Goal: Information Seeking & Learning: Learn about a topic

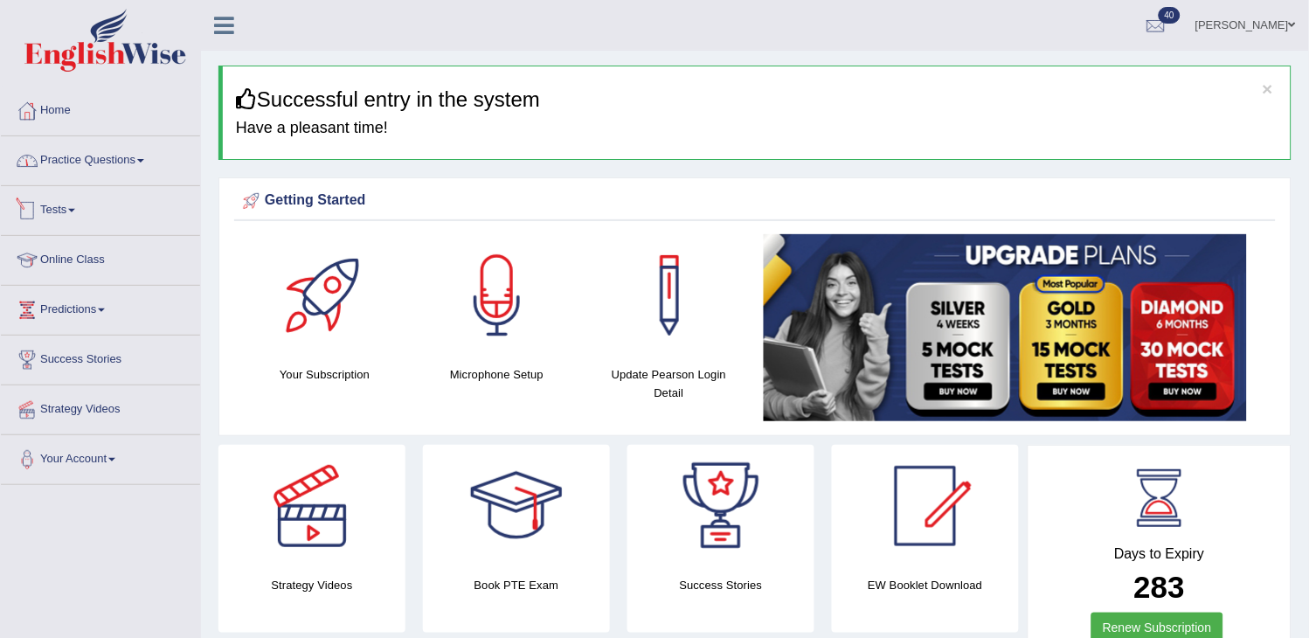
click at [170, 180] on li "Practice Questions Speaking Practice Read Aloud Repeat Sentence Describe Image …" at bounding box center [100, 161] width 199 height 50
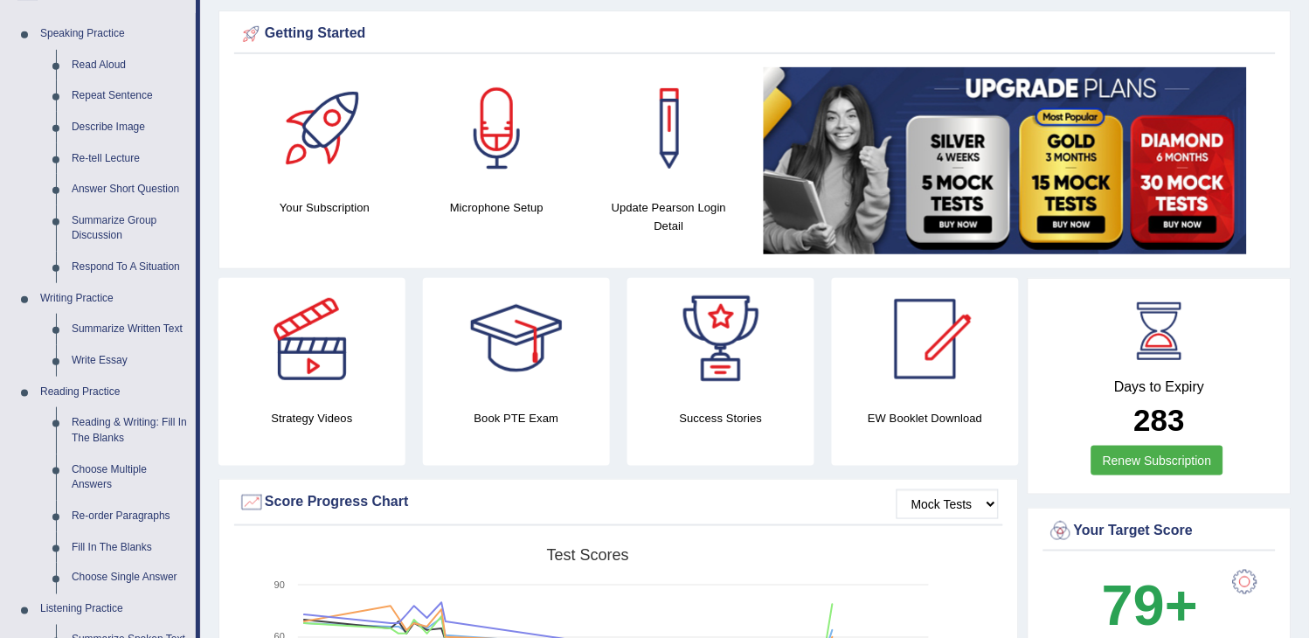
scroll to position [97, 0]
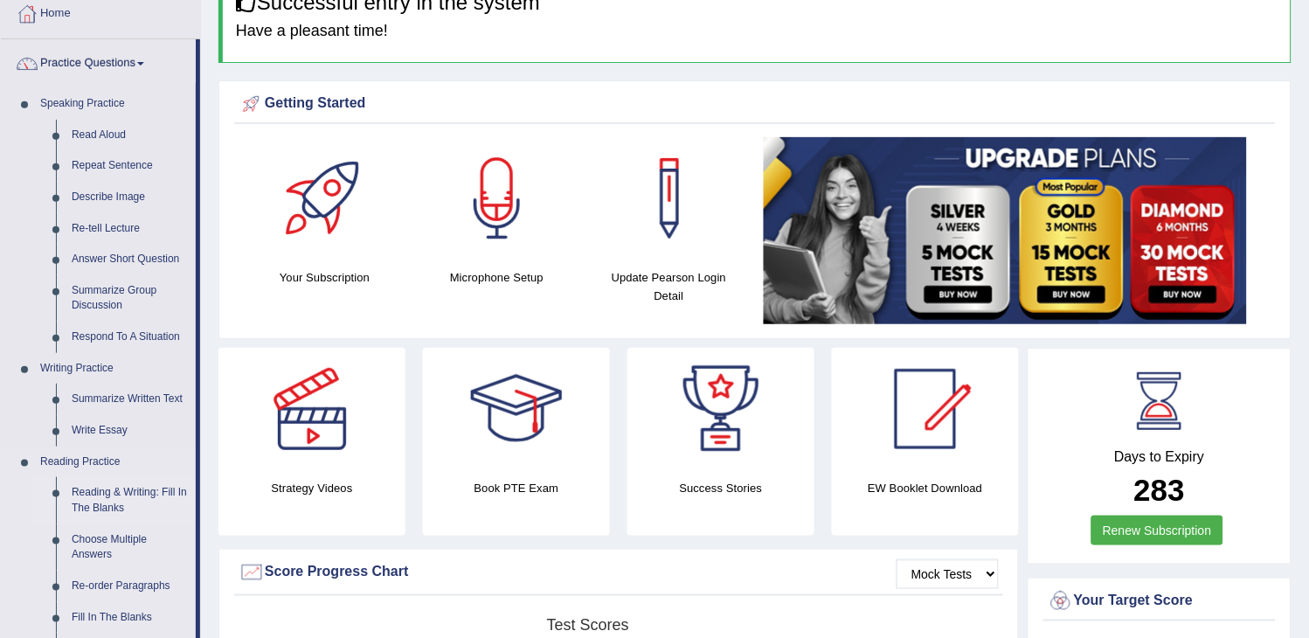
click at [133, 496] on link "Reading & Writing: Fill In The Blanks" at bounding box center [130, 500] width 132 height 46
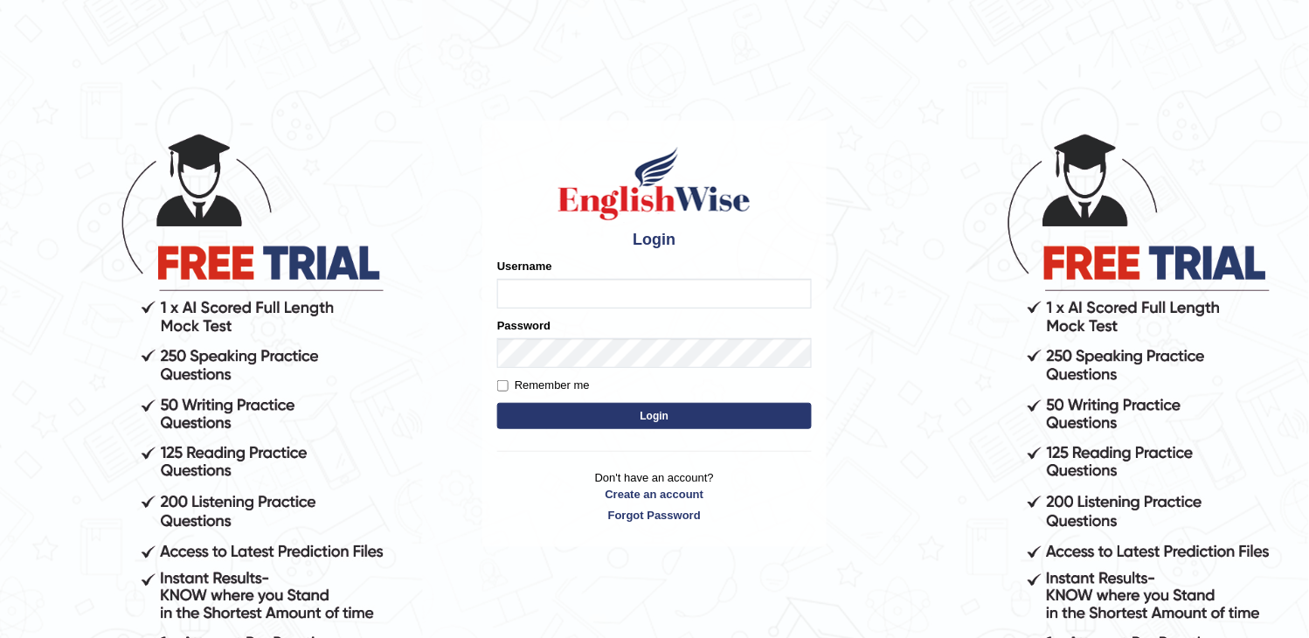
click at [625, 407] on form "Please fix the following errors: Username Password Remember me Login" at bounding box center [654, 346] width 314 height 176
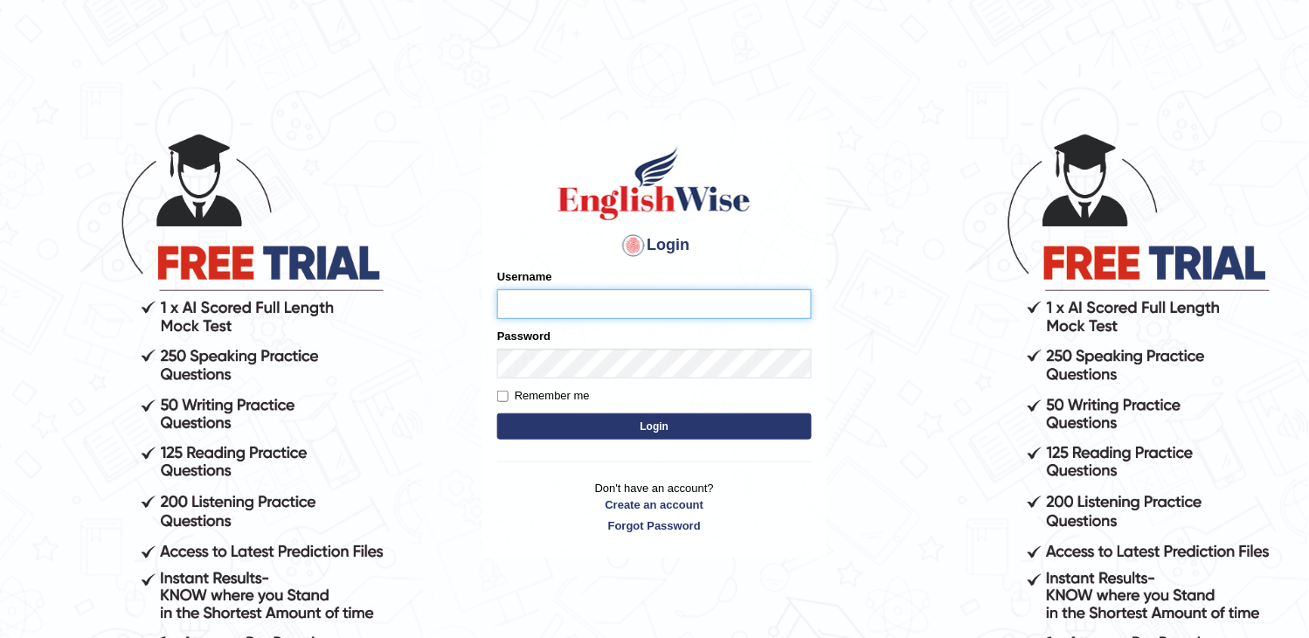
type input "obehi00"
click at [616, 420] on button "Login" at bounding box center [654, 426] width 314 height 26
click at [617, 419] on button "Login" at bounding box center [654, 426] width 314 height 26
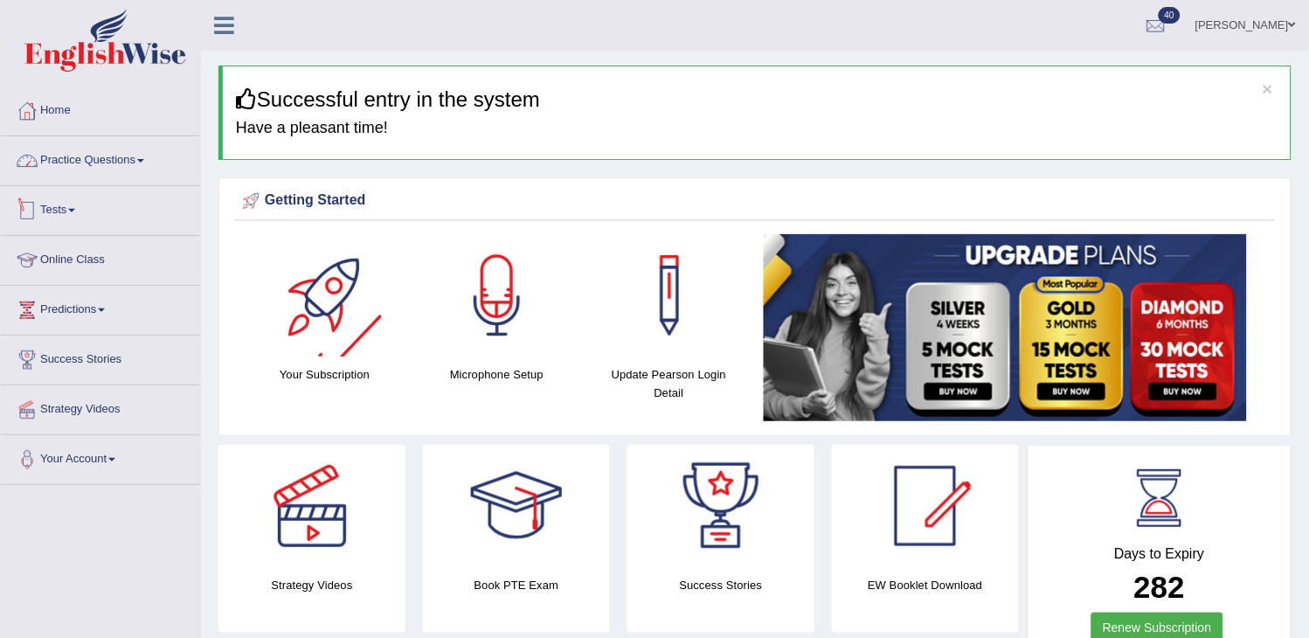
click at [155, 155] on link "Practice Questions" at bounding box center [100, 158] width 199 height 44
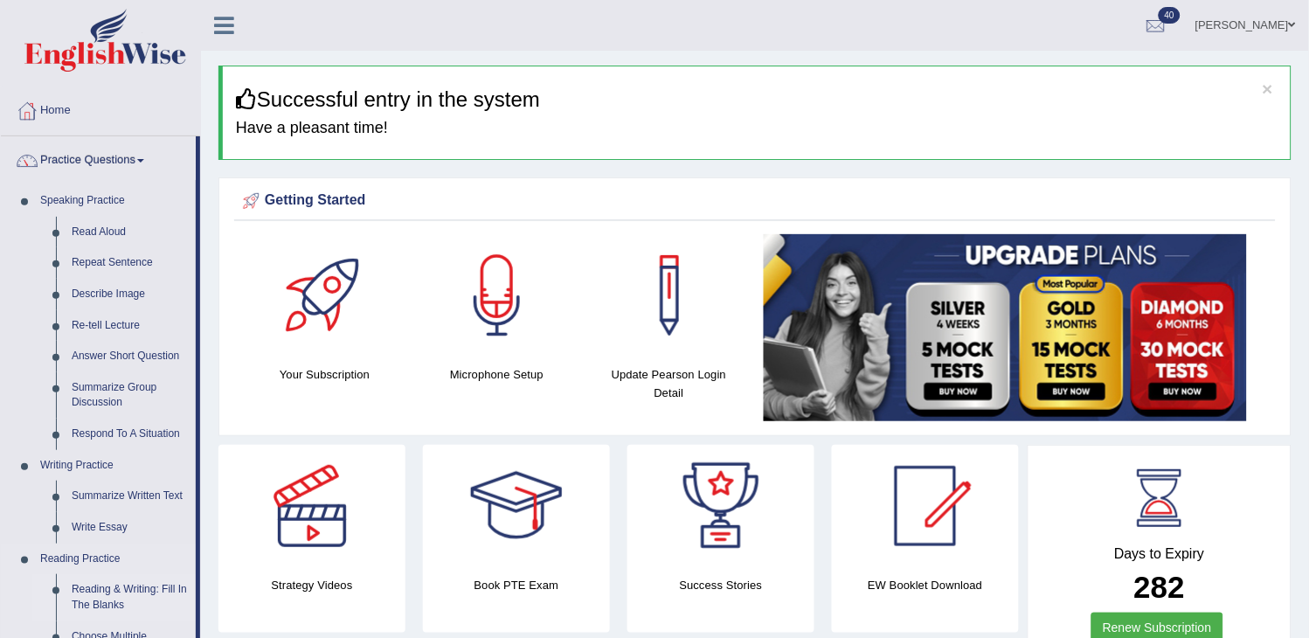
click at [120, 595] on link "Reading & Writing: Fill In The Blanks" at bounding box center [130, 597] width 132 height 46
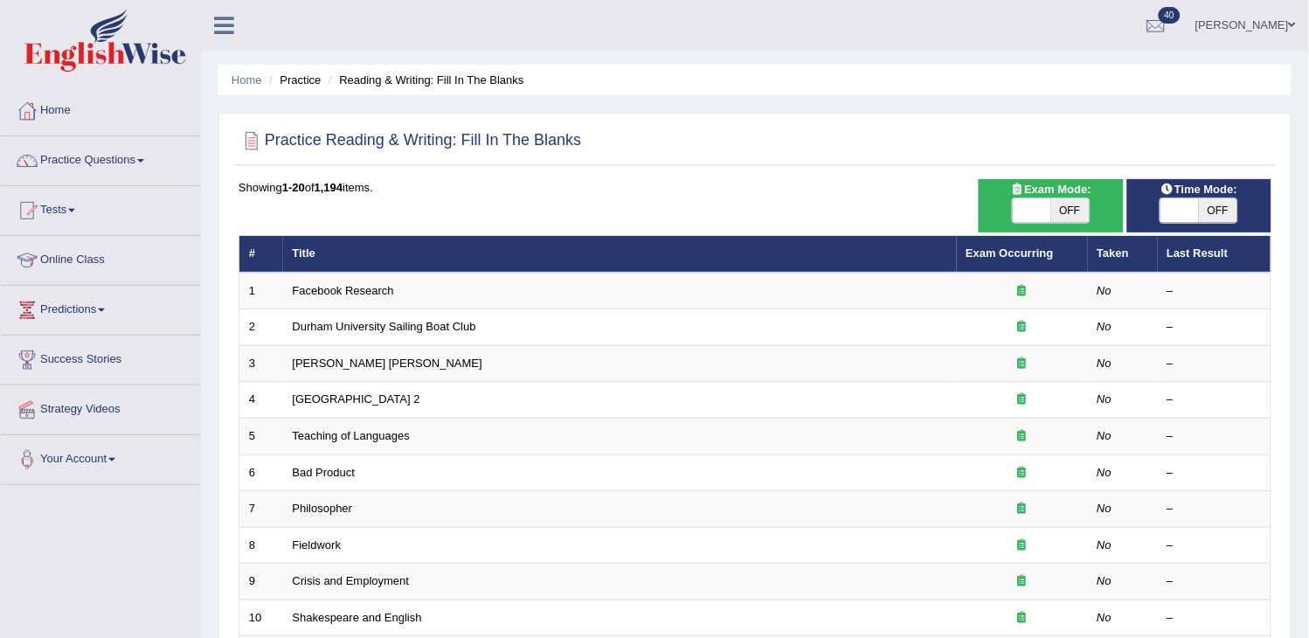
click at [1054, 206] on span "OFF" at bounding box center [1070, 210] width 38 height 24
checkbox input "true"
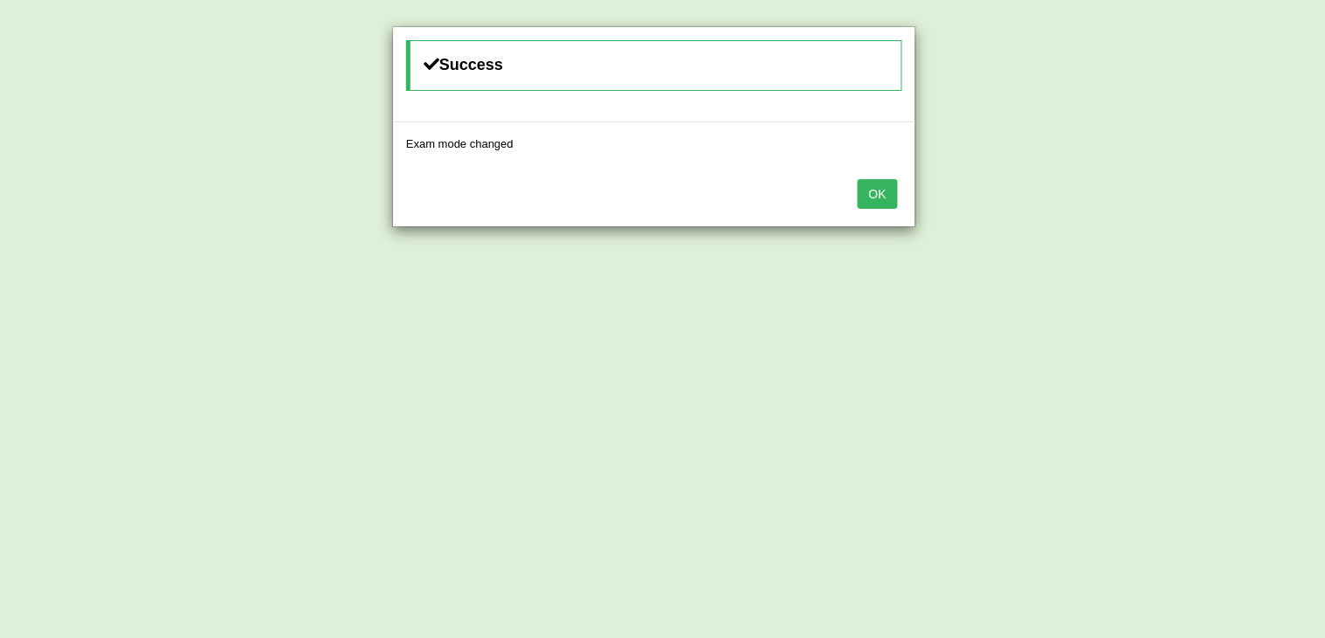
click at [869, 197] on button "OK" at bounding box center [878, 194] width 40 height 30
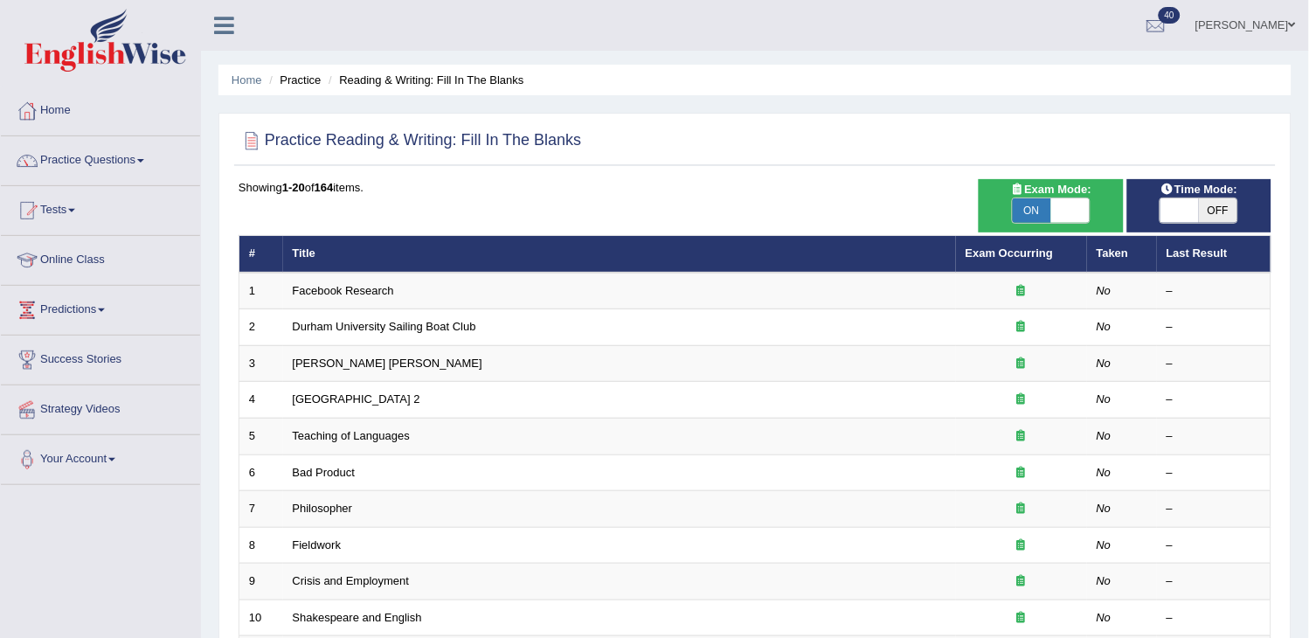
click at [1214, 199] on span "OFF" at bounding box center [1217, 210] width 38 height 24
checkbox input "true"
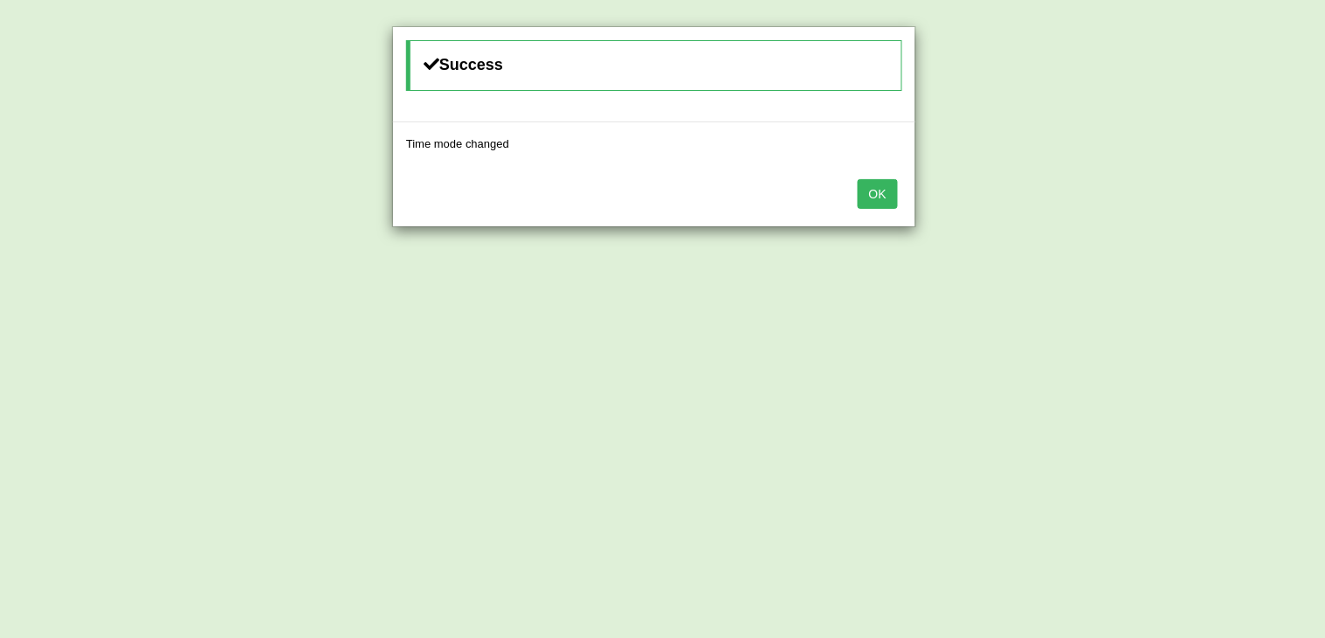
click at [877, 204] on button "OK" at bounding box center [878, 194] width 40 height 30
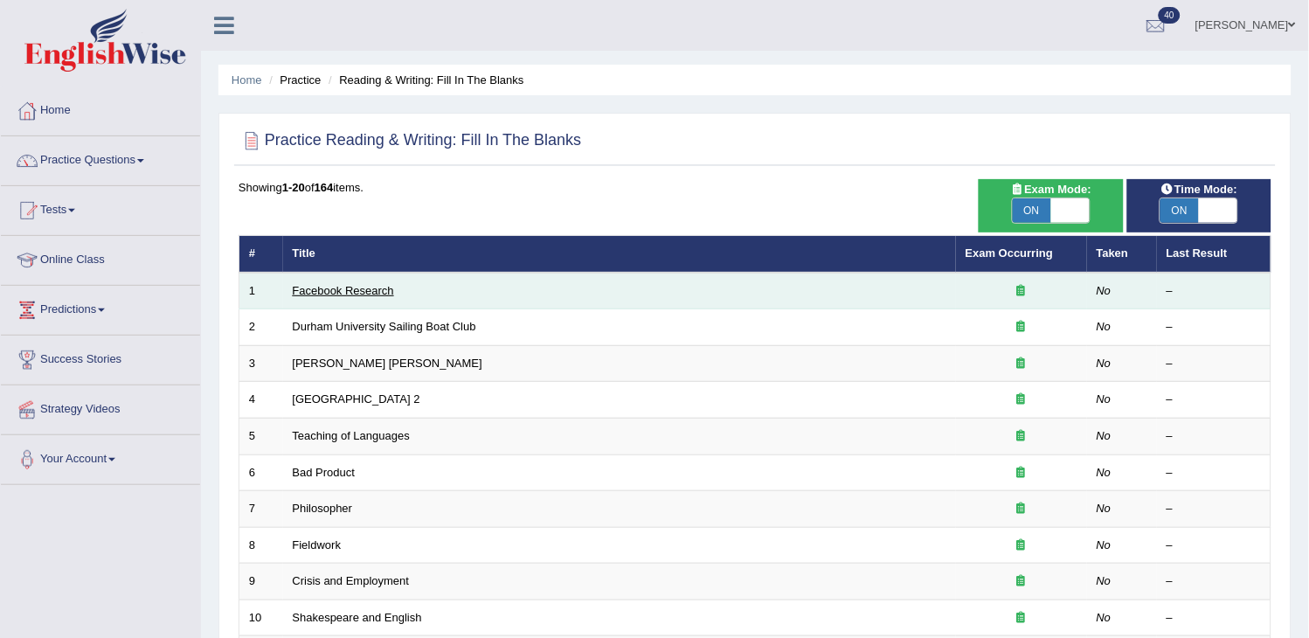
click at [337, 289] on link "Facebook Research" at bounding box center [343, 290] width 101 height 13
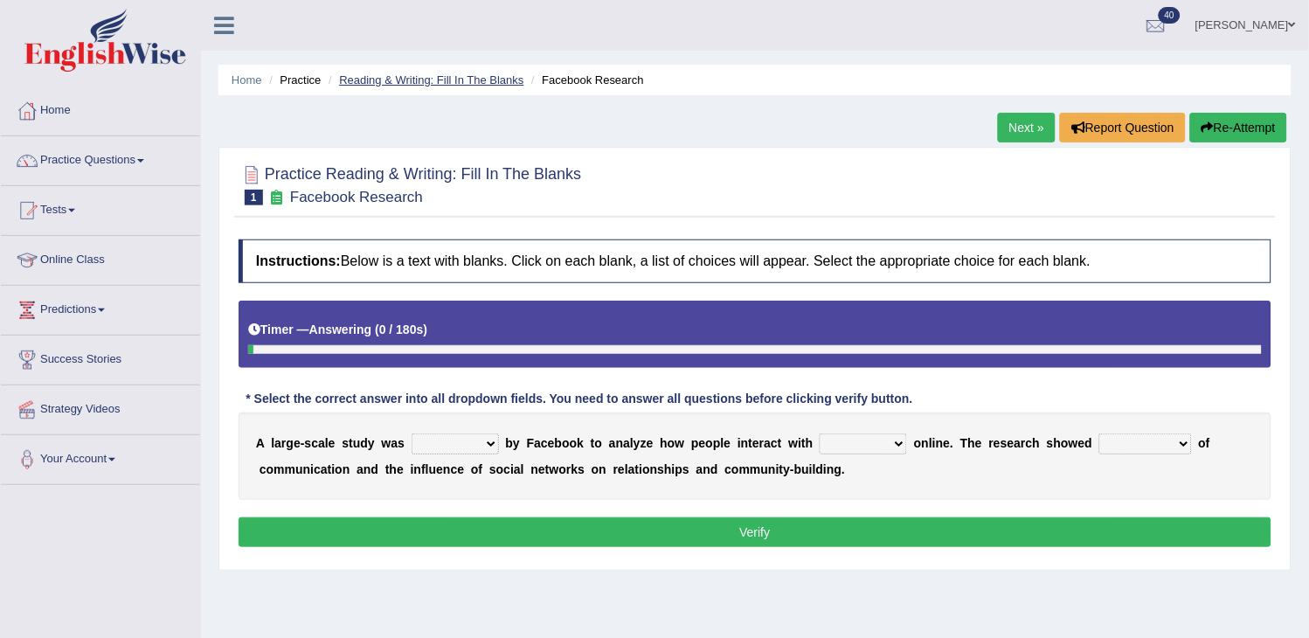
click at [478, 80] on link "Reading & Writing: Fill In The Blanks" at bounding box center [431, 79] width 184 height 13
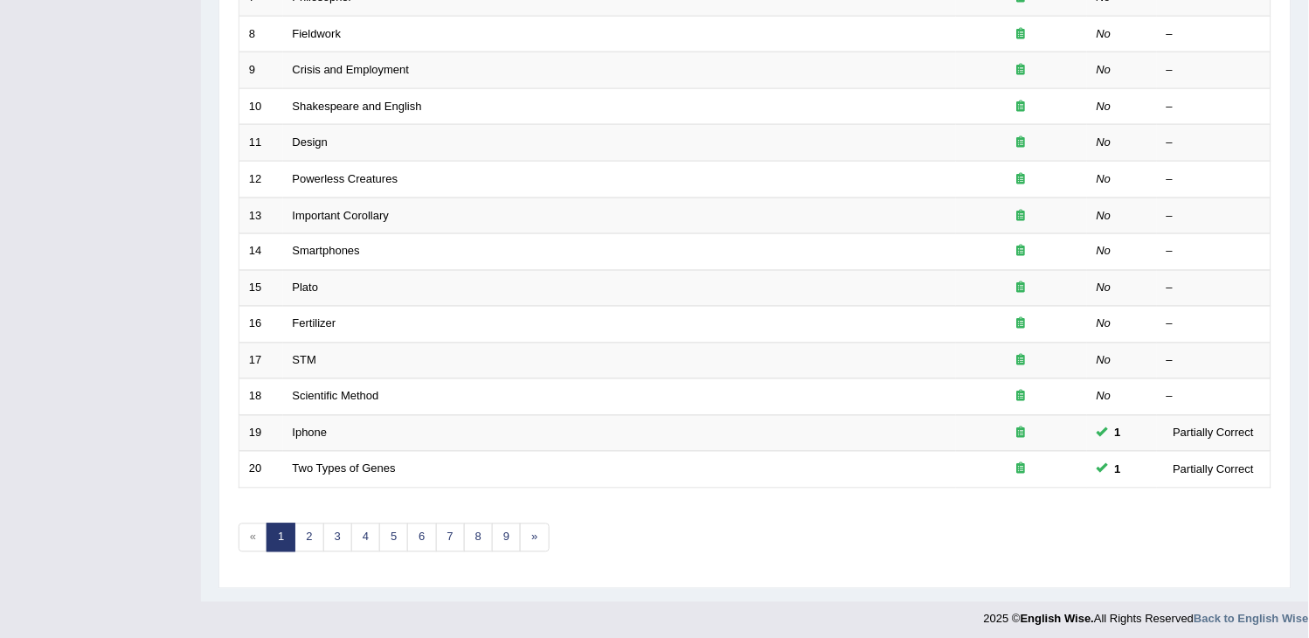
scroll to position [519, 0]
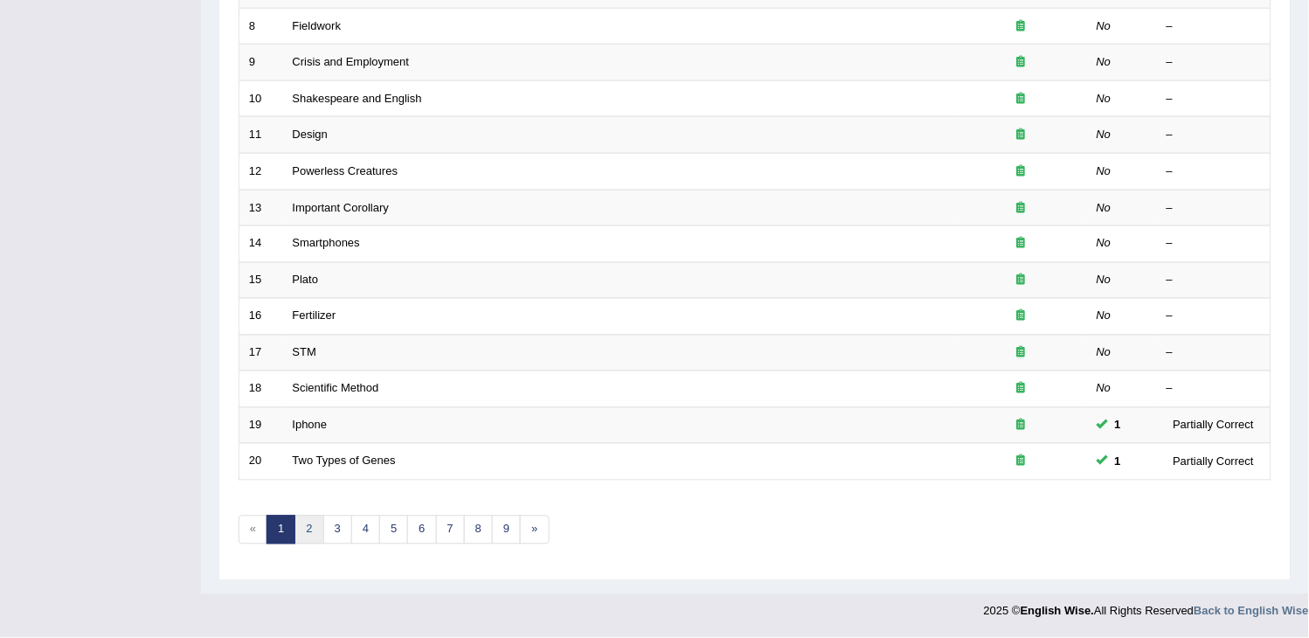
click at [306, 531] on link "2" at bounding box center [308, 529] width 29 height 29
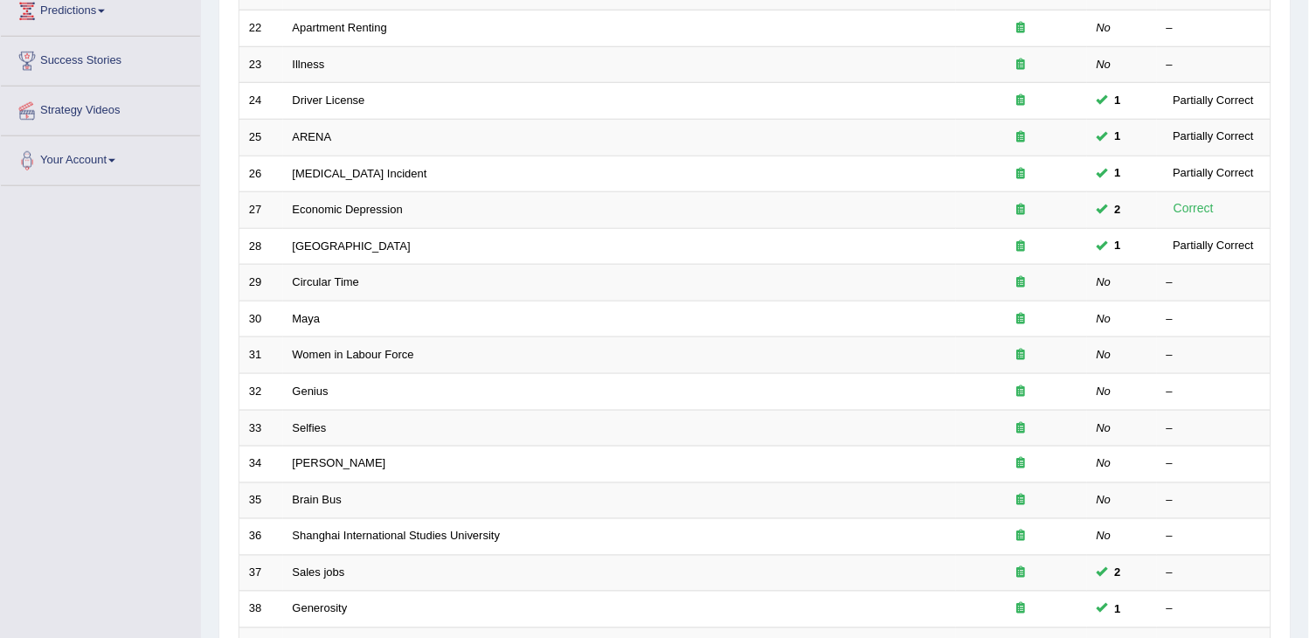
scroll to position [519, 0]
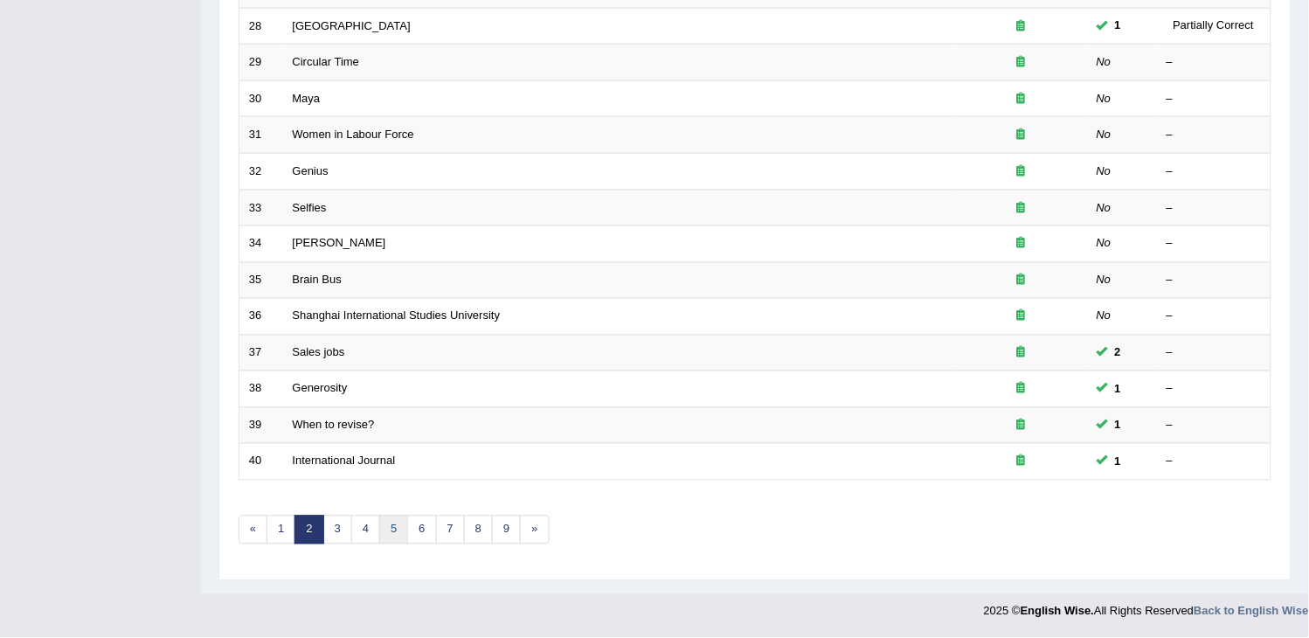
click at [395, 524] on link "5" at bounding box center [393, 529] width 29 height 29
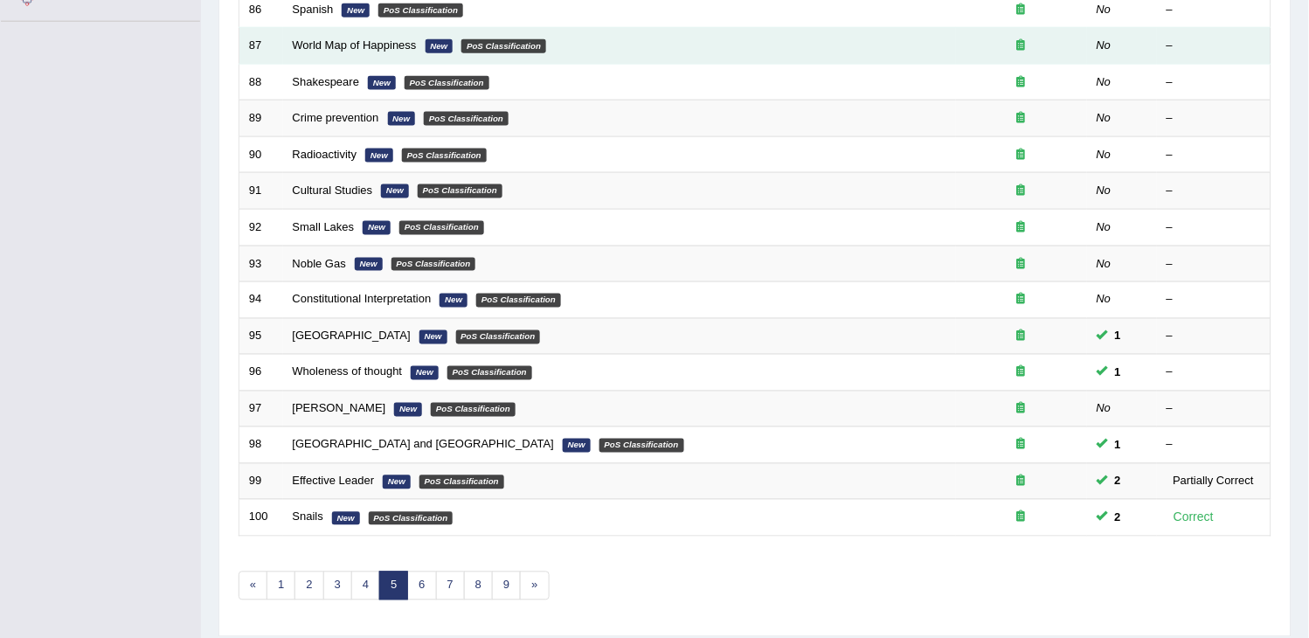
scroll to position [519, 0]
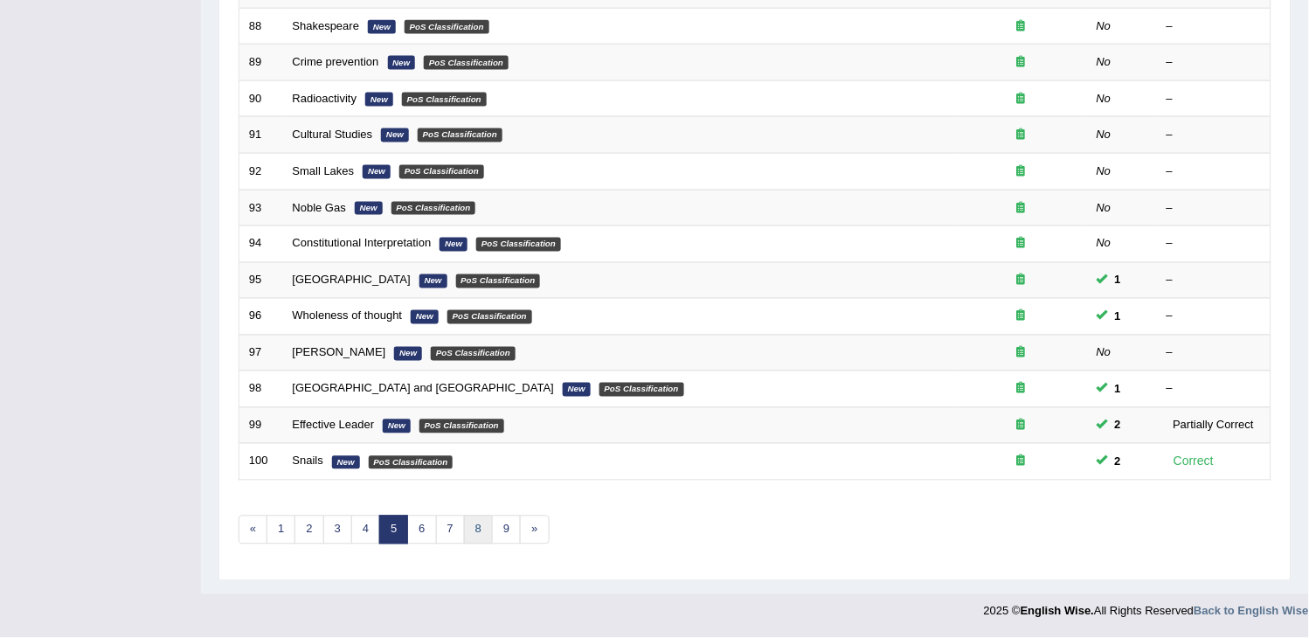
click at [469, 529] on link "8" at bounding box center [478, 529] width 29 height 29
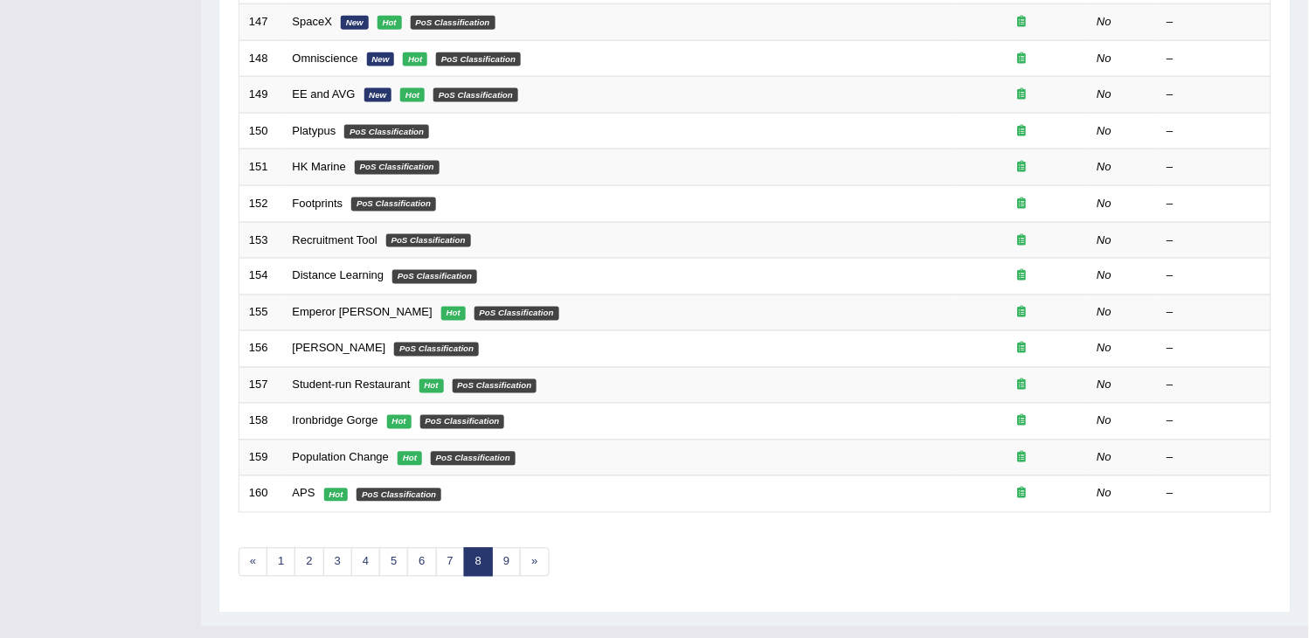
scroll to position [519, 0]
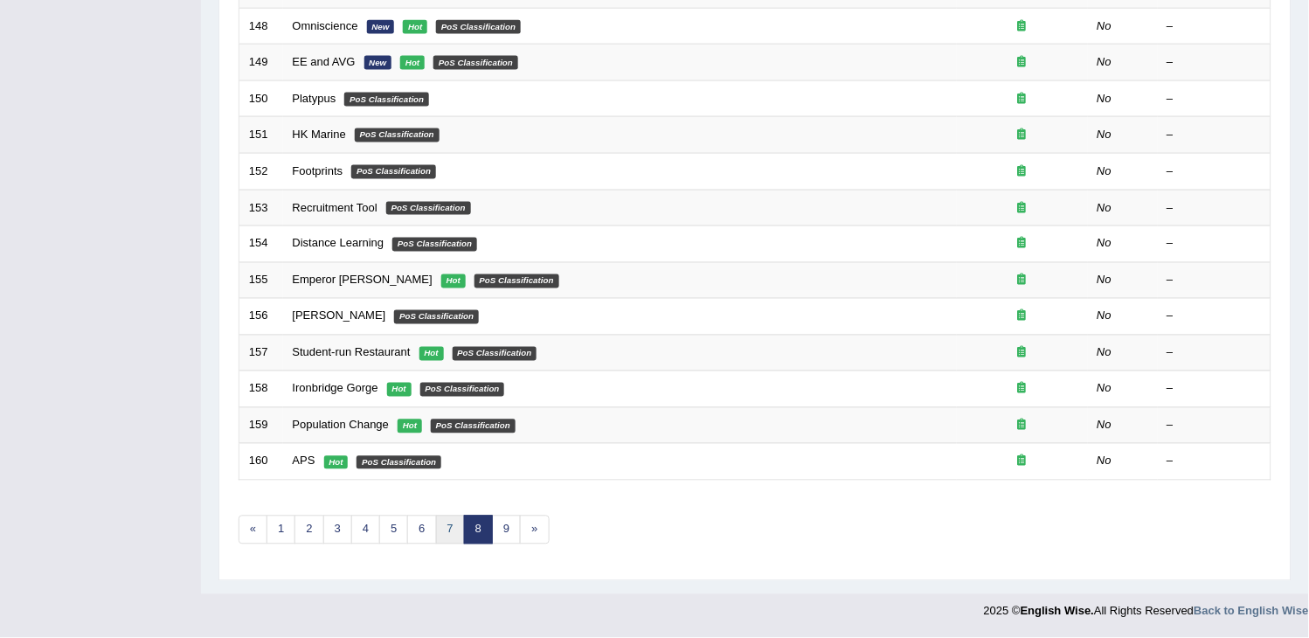
click at [457, 535] on link "7" at bounding box center [450, 529] width 29 height 29
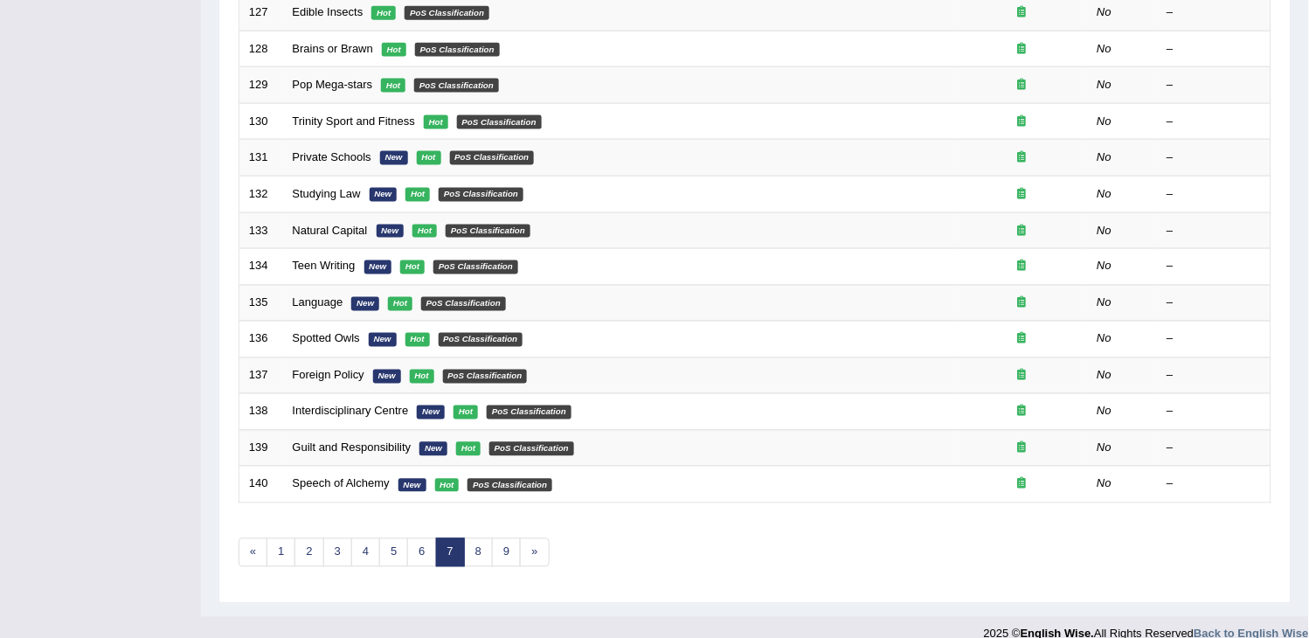
scroll to position [519, 0]
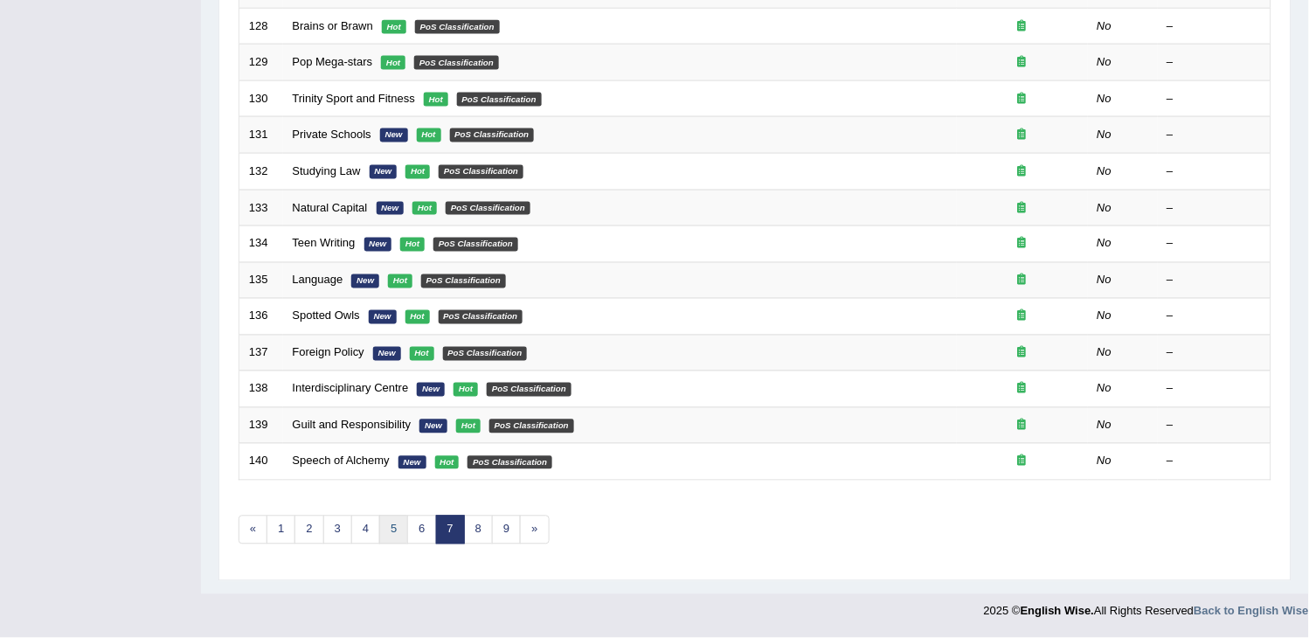
click at [404, 535] on link "5" at bounding box center [393, 529] width 29 height 29
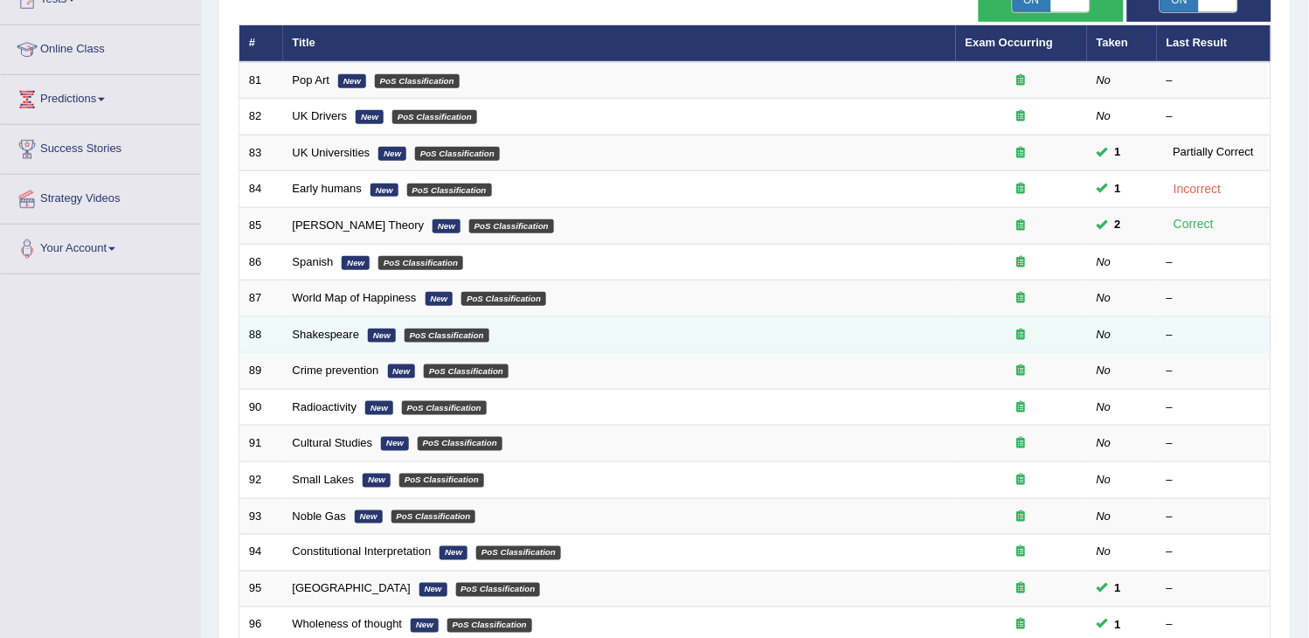
scroll to position [519, 0]
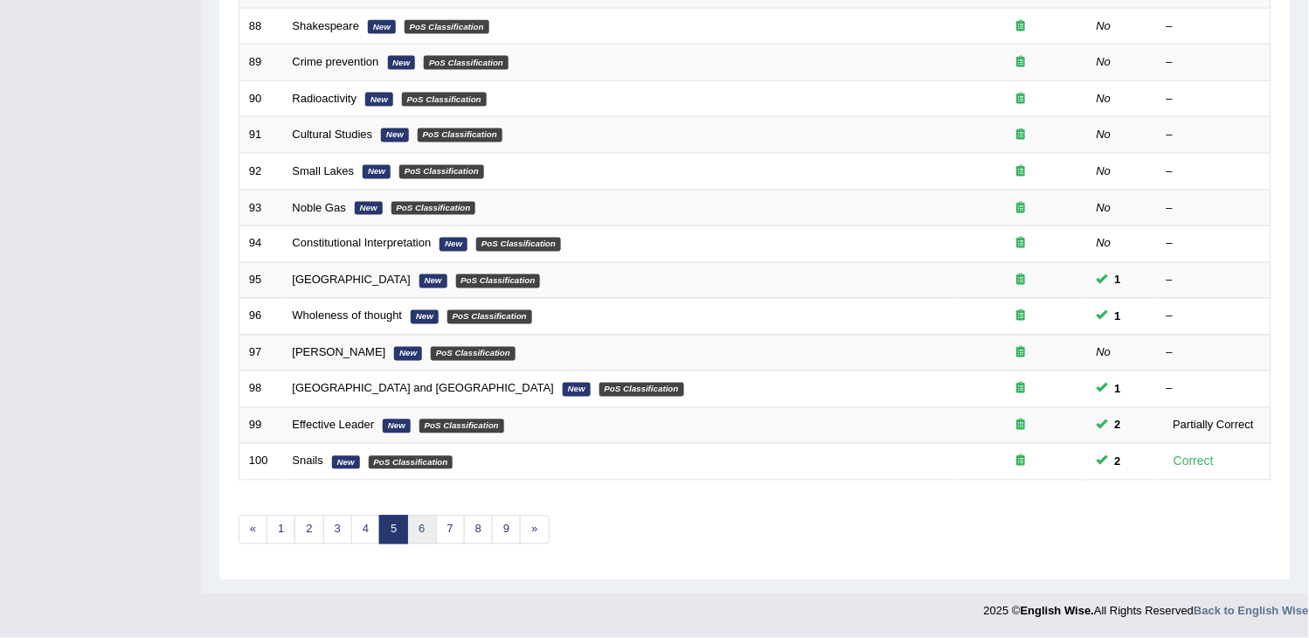
click at [421, 536] on link "6" at bounding box center [421, 529] width 29 height 29
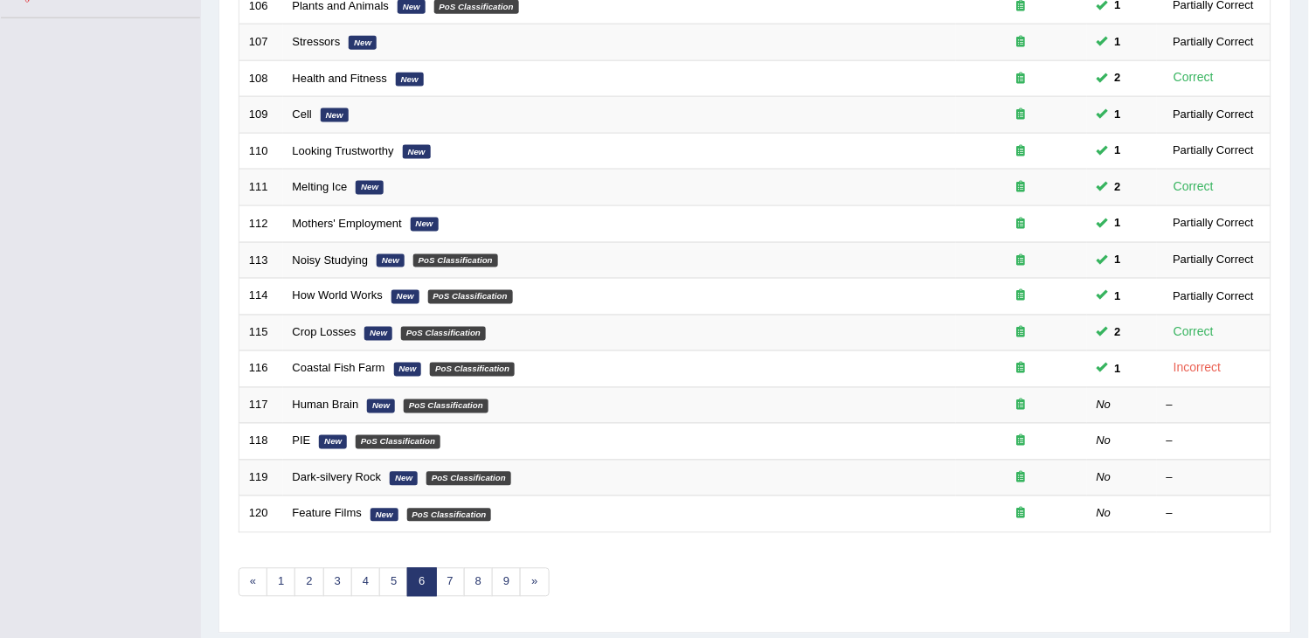
scroll to position [485, 0]
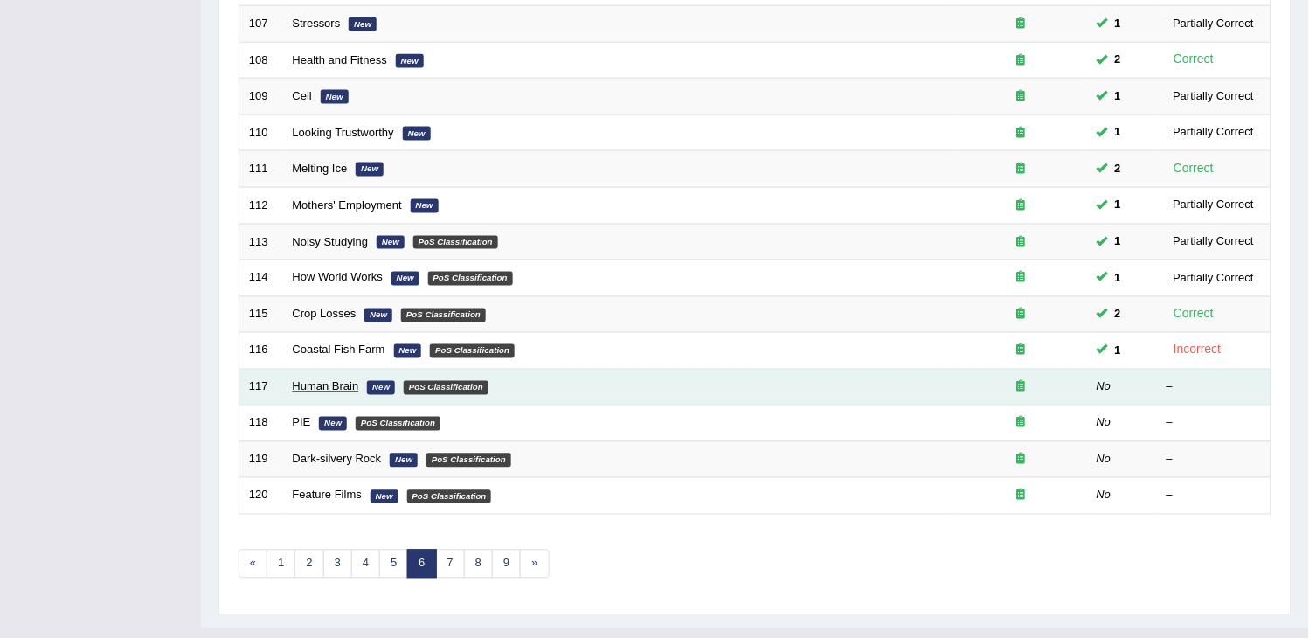
click at [341, 385] on link "Human Brain" at bounding box center [326, 386] width 66 height 13
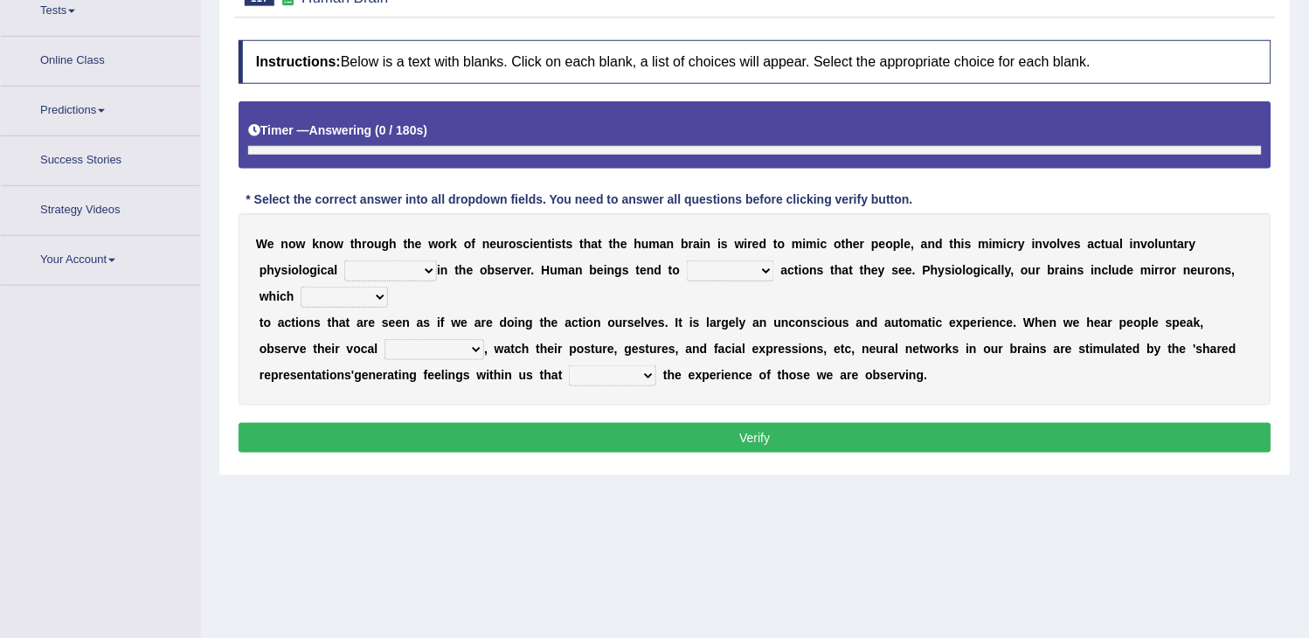
scroll to position [216, 0]
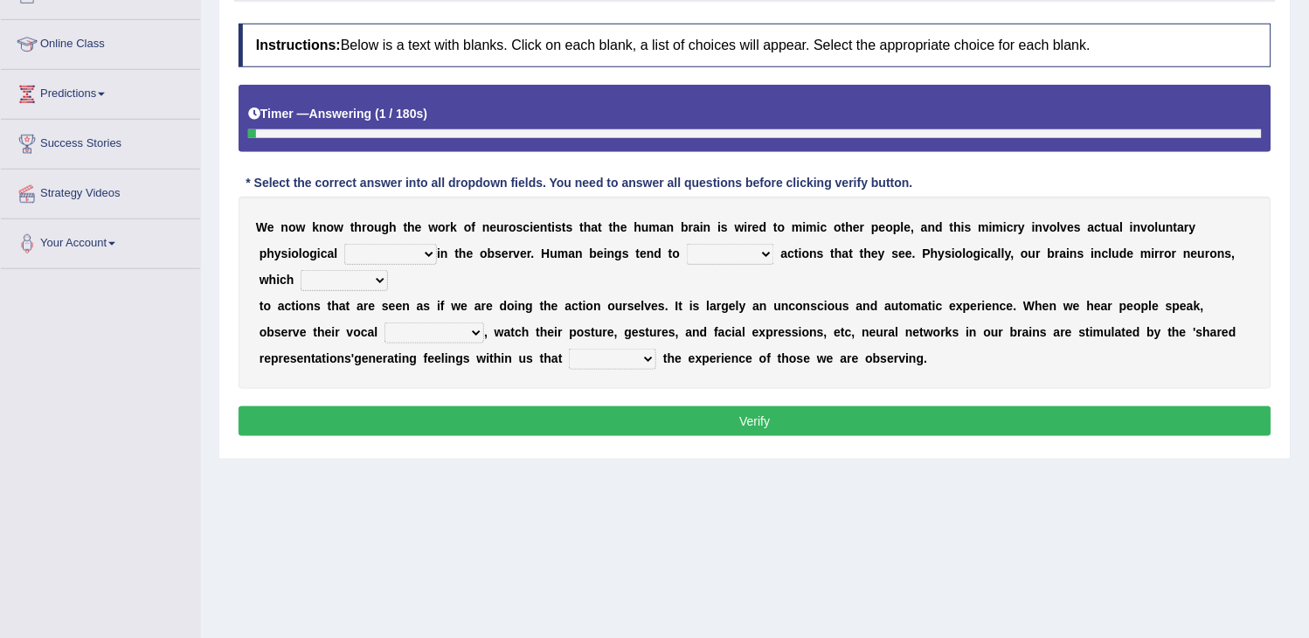
click at [415, 251] on select "emotion experience expression expectation" at bounding box center [390, 254] width 93 height 21
select select "expression"
click at [344, 244] on select "emotion experience expression expectation" at bounding box center [390, 254] width 93 height 21
click at [391, 250] on select "emotion experience expression expectation" at bounding box center [390, 254] width 93 height 21
click at [701, 252] on select "prevent imitate limit discipline" at bounding box center [730, 254] width 87 height 21
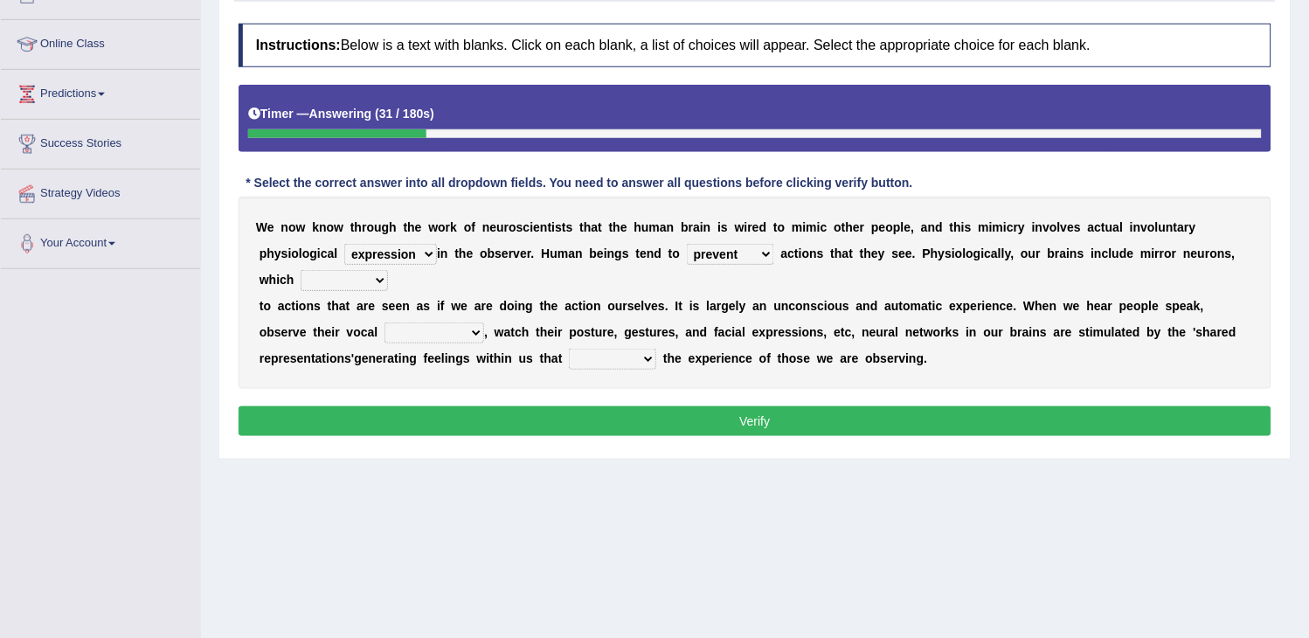
click at [689, 244] on select "prevent imitate limit discipline" at bounding box center [730, 254] width 87 height 21
click at [731, 256] on select "prevent imitate limit discipline" at bounding box center [730, 254] width 87 height 21
select select "discipline"
click at [689, 244] on select "prevent imitate limit discipline" at bounding box center [730, 254] width 87 height 21
click at [353, 289] on select "recover refer react lead" at bounding box center [343, 280] width 87 height 21
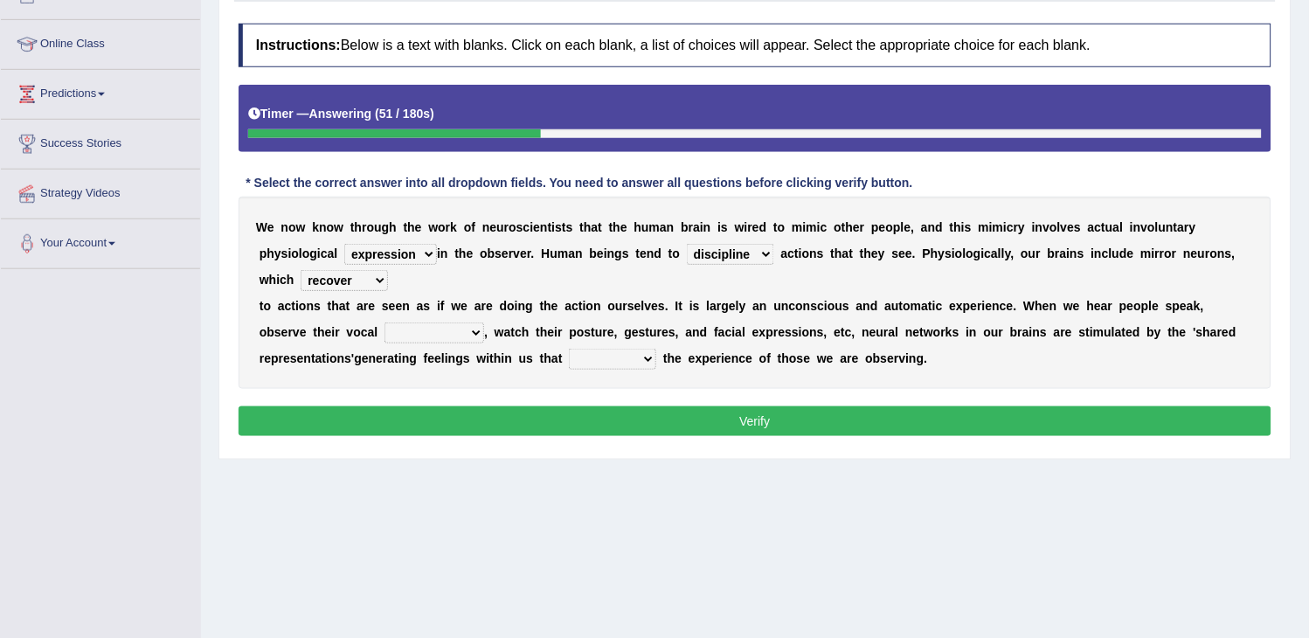
click at [300, 270] on select "recover refer react lead" at bounding box center [343, 280] width 87 height 21
click at [428, 335] on select "appearances nuances volumes shapes" at bounding box center [434, 332] width 100 height 21
click at [374, 276] on select "recover refer react lead" at bounding box center [343, 280] width 87 height 21
select select "react"
click at [300, 270] on select "recover refer react lead" at bounding box center [343, 280] width 87 height 21
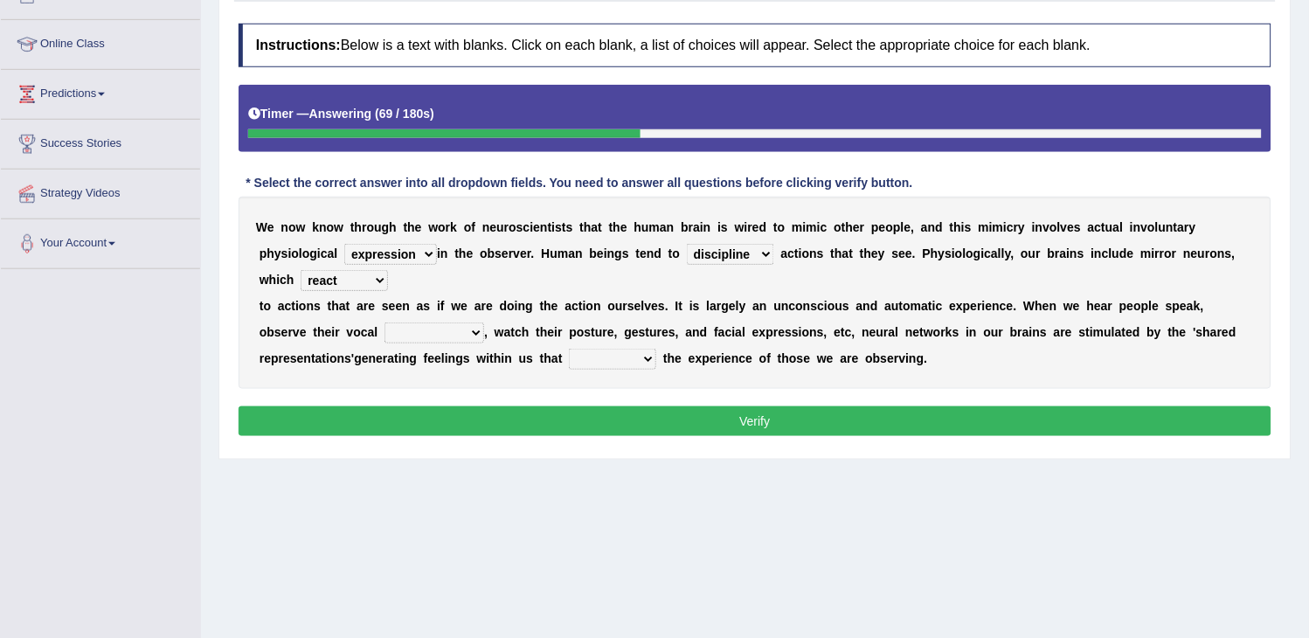
click at [412, 345] on div "W e n o w k n o w t h r o u g h t h e w o r k o f n e u r o s c i e n t i s t s…" at bounding box center [754, 293] width 1032 height 192
click at [432, 333] on select "appearances nuances volumes shapes" at bounding box center [434, 332] width 100 height 21
select select "appearances"
click at [384, 322] on select "appearances nuances volumes shapes" at bounding box center [434, 332] width 100 height 21
click at [464, 364] on div "W e n o w k n o w t h r o u g h t h e w o r k o f n e u r o s c i e n t i s t s…" at bounding box center [754, 293] width 1032 height 192
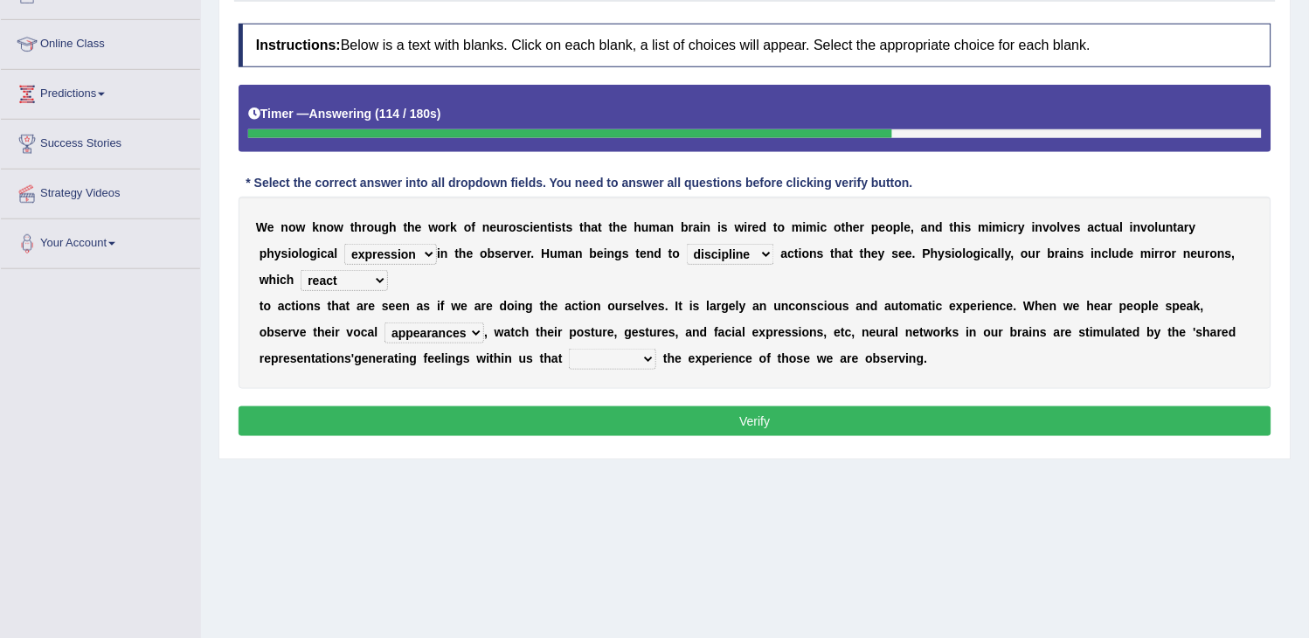
click at [624, 353] on select "circle multiply reflect subscribe" at bounding box center [612, 359] width 87 height 21
select select "reflect"
click at [569, 349] on select "circle multiply reflect subscribe" at bounding box center [612, 359] width 87 height 21
click at [600, 426] on button "Verify" at bounding box center [754, 421] width 1032 height 30
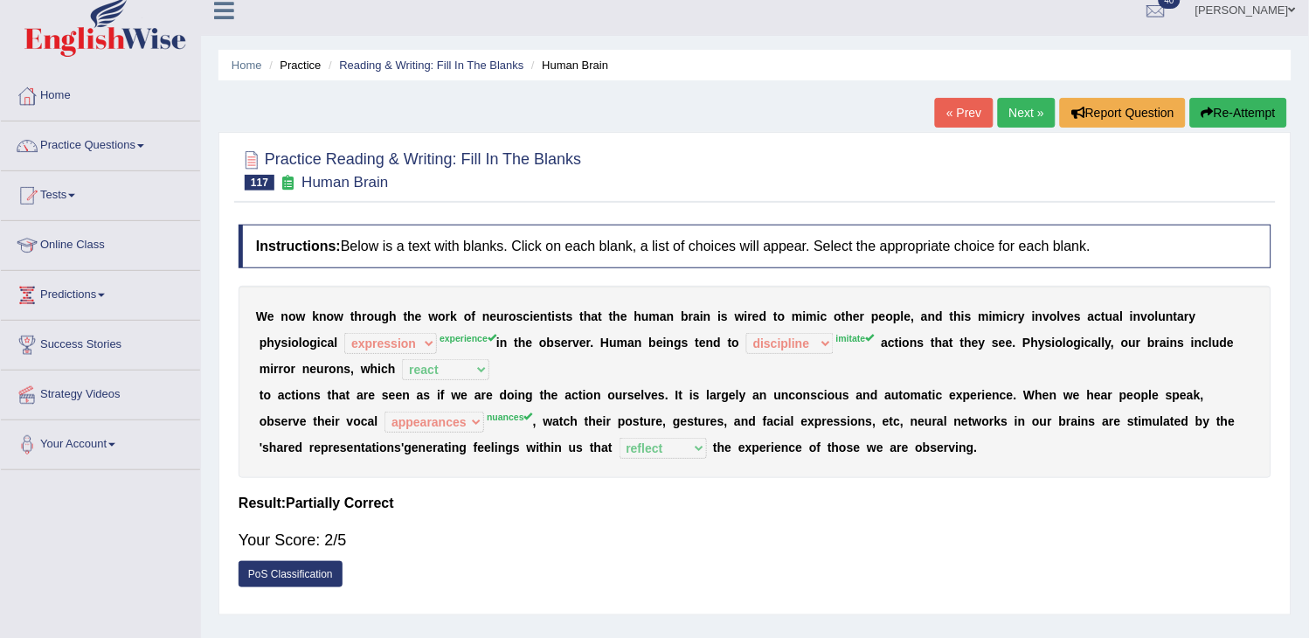
scroll to position [0, 0]
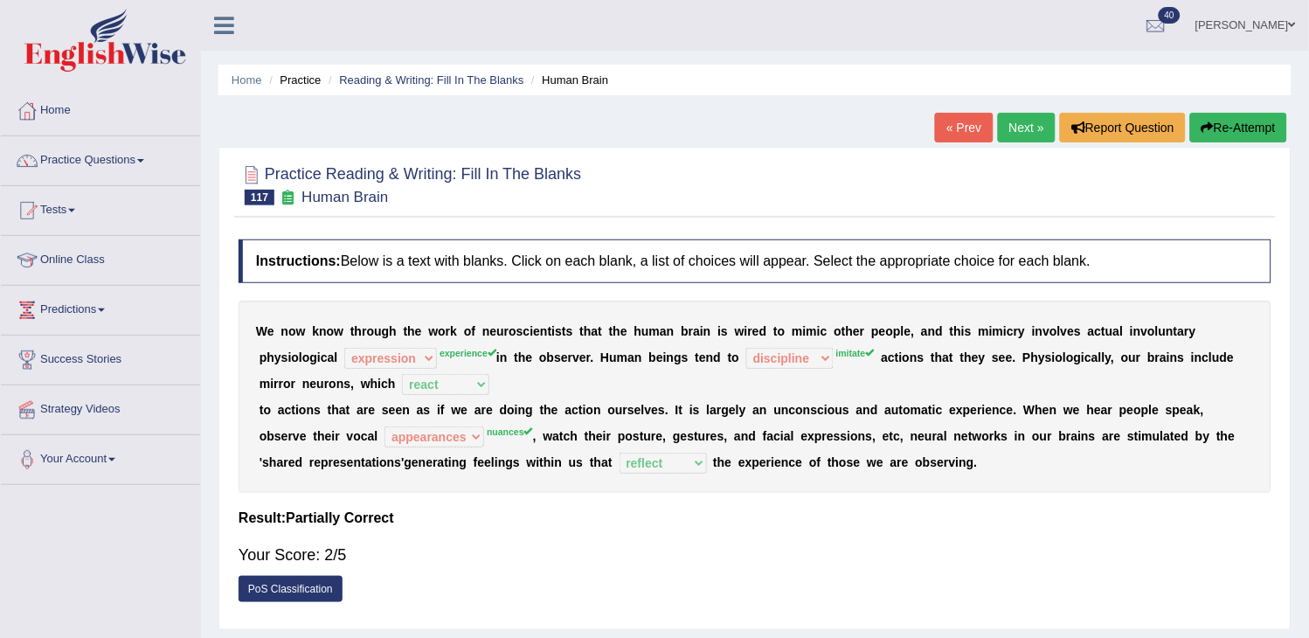
click at [1015, 132] on link "Next »" at bounding box center [1027, 128] width 58 height 30
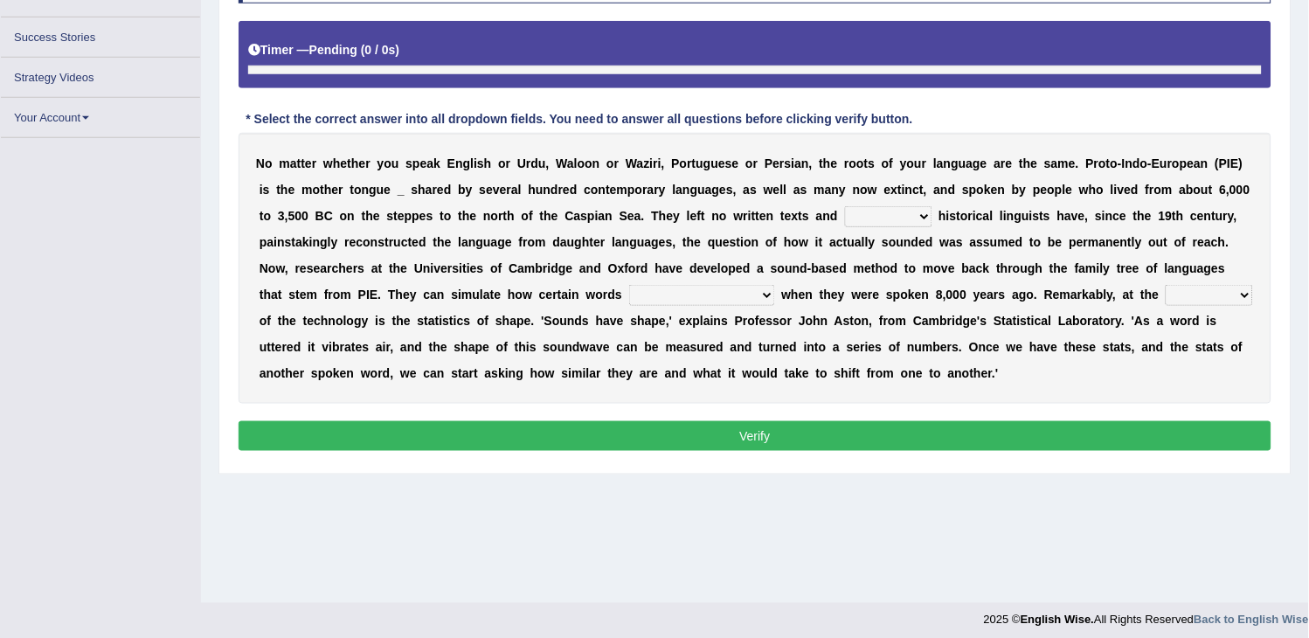
scroll to position [280, 0]
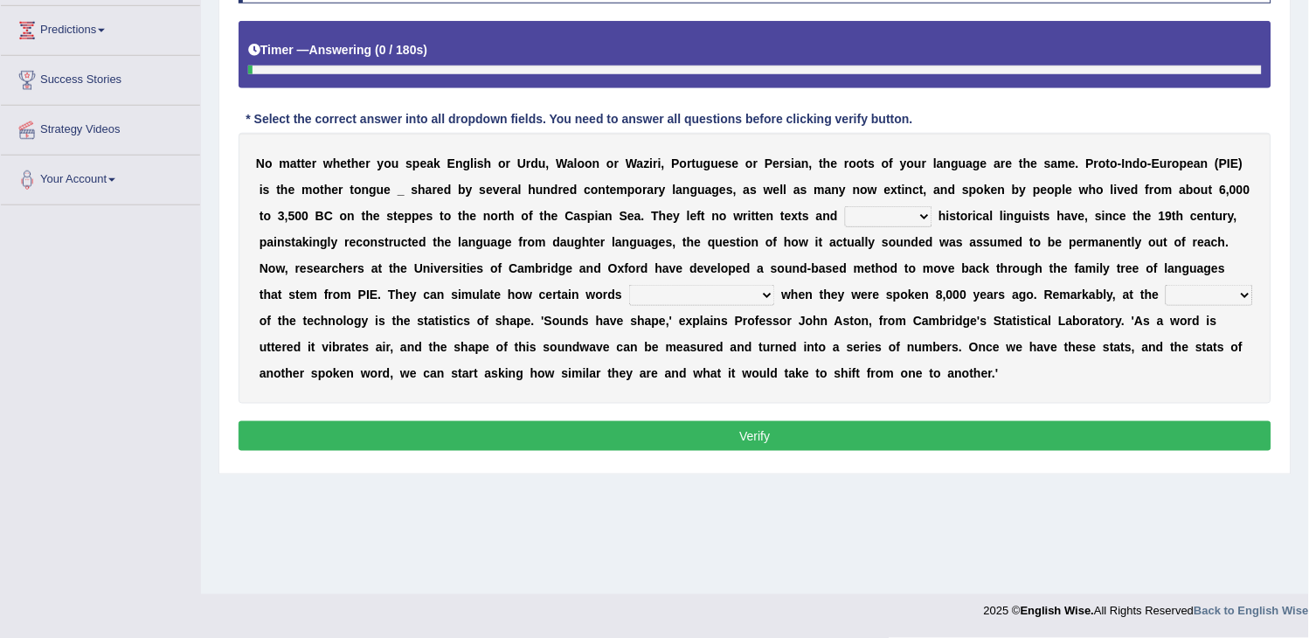
click at [904, 221] on select "therefore until where although" at bounding box center [888, 216] width 87 height 21
click at [845, 206] on select "therefore until where although" at bounding box center [888, 216] width 87 height 21
click at [901, 214] on select "therefore until where although" at bounding box center [888, 216] width 87 height 21
select select "therefore"
click at [845, 206] on select "therefore until where although" at bounding box center [888, 216] width 87 height 21
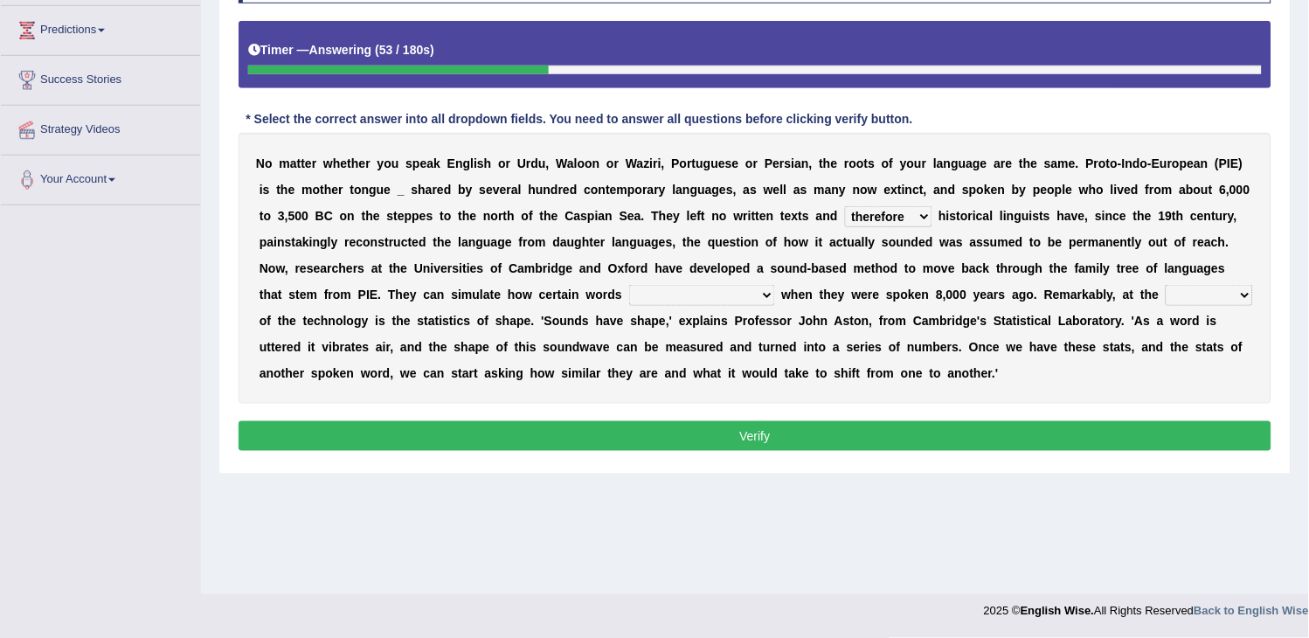
click at [731, 289] on select "would sound would have sounded sound have sound" at bounding box center [702, 295] width 146 height 21
select select "have sound"
click at [629, 285] on select "would sound would have sounded sound have sound" at bounding box center [702, 295] width 146 height 21
click at [1165, 306] on select "cost heart end moment" at bounding box center [1208, 295] width 87 height 21
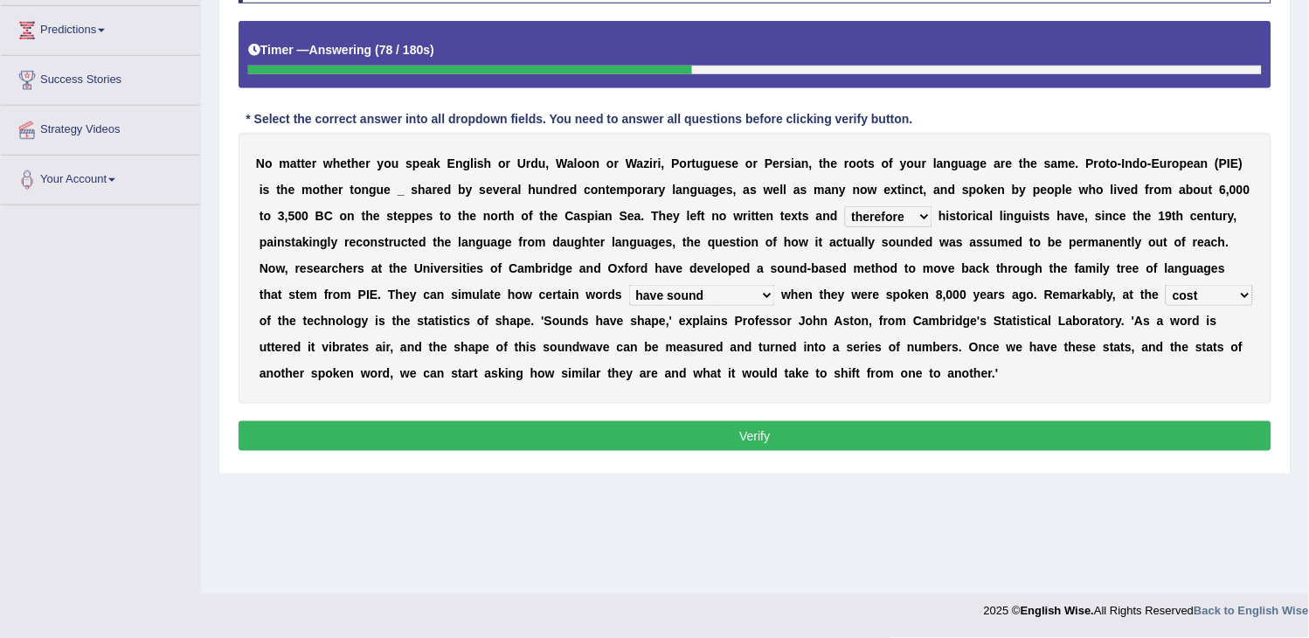
click at [309, 332] on div "N o m a t t e r w h e t h e r y o u s p e a k E n g l i s h o r U r d u , W a l…" at bounding box center [754, 268] width 1032 height 271
click at [319, 326] on div "N o m a t t e r w h e t h e r y o u s p e a k E n g l i s h o r U r d u , W a l…" at bounding box center [754, 268] width 1032 height 271
click at [1165, 306] on select "cost heart end moment" at bounding box center [1208, 295] width 87 height 21
select select "moment"
click at [1165, 306] on select "cost heart end moment" at bounding box center [1208, 295] width 87 height 21
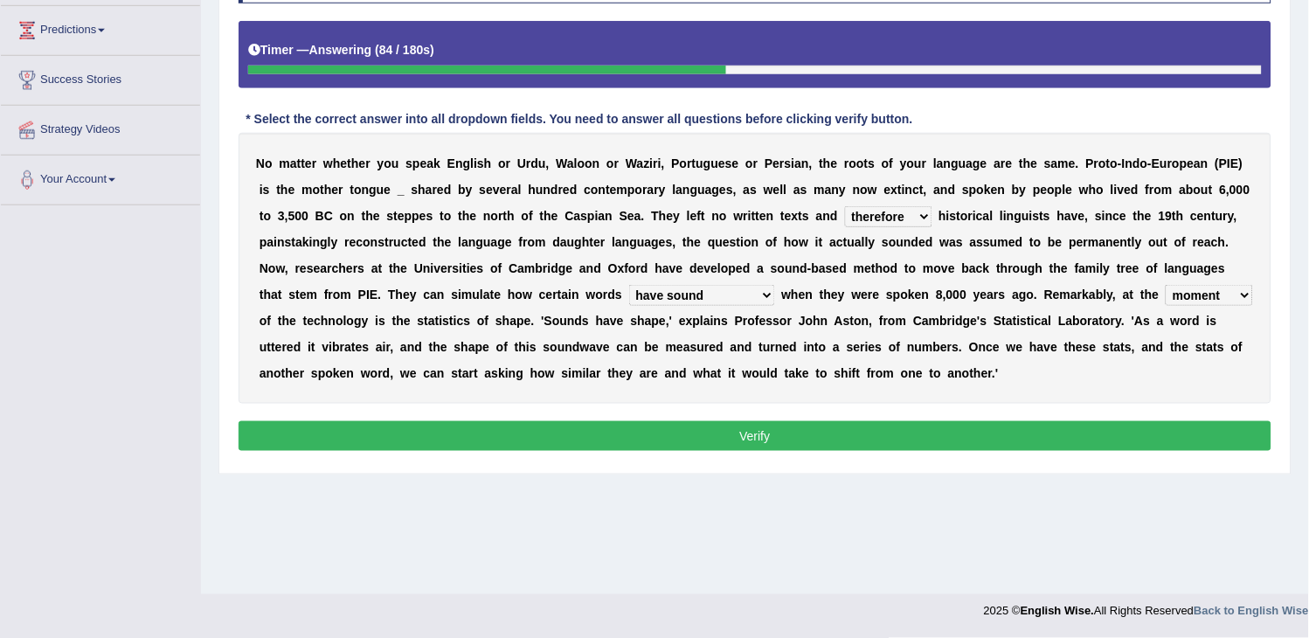
click at [330, 440] on button "Verify" at bounding box center [754, 436] width 1032 height 30
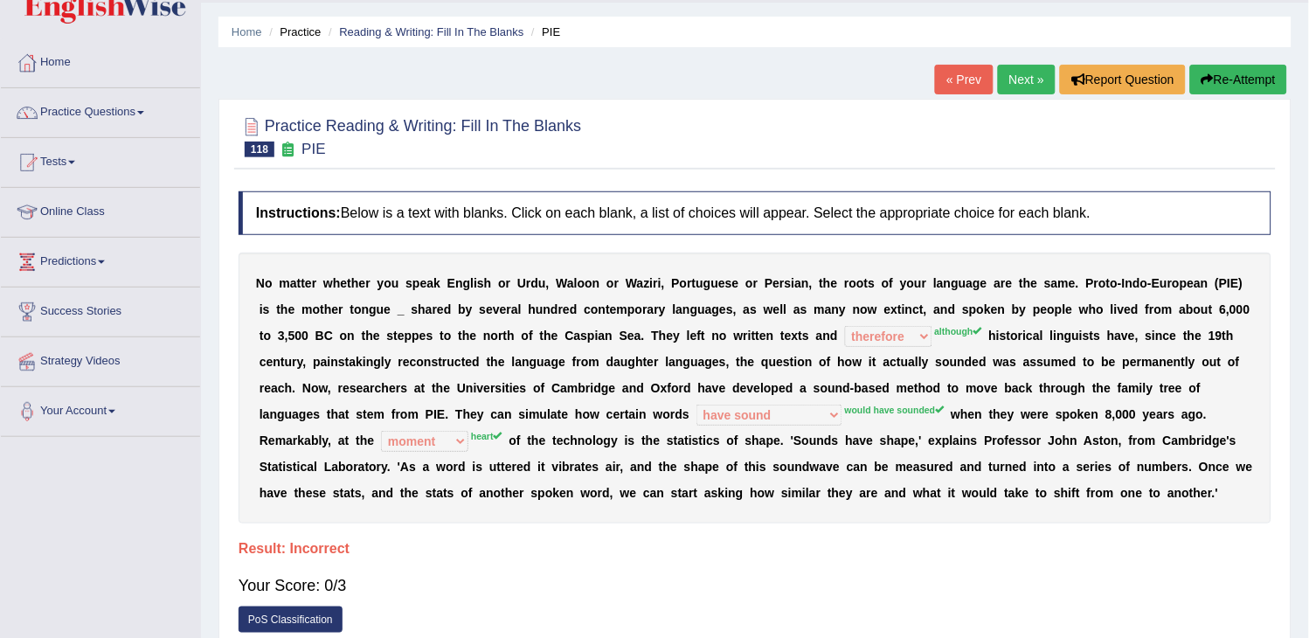
scroll to position [0, 0]
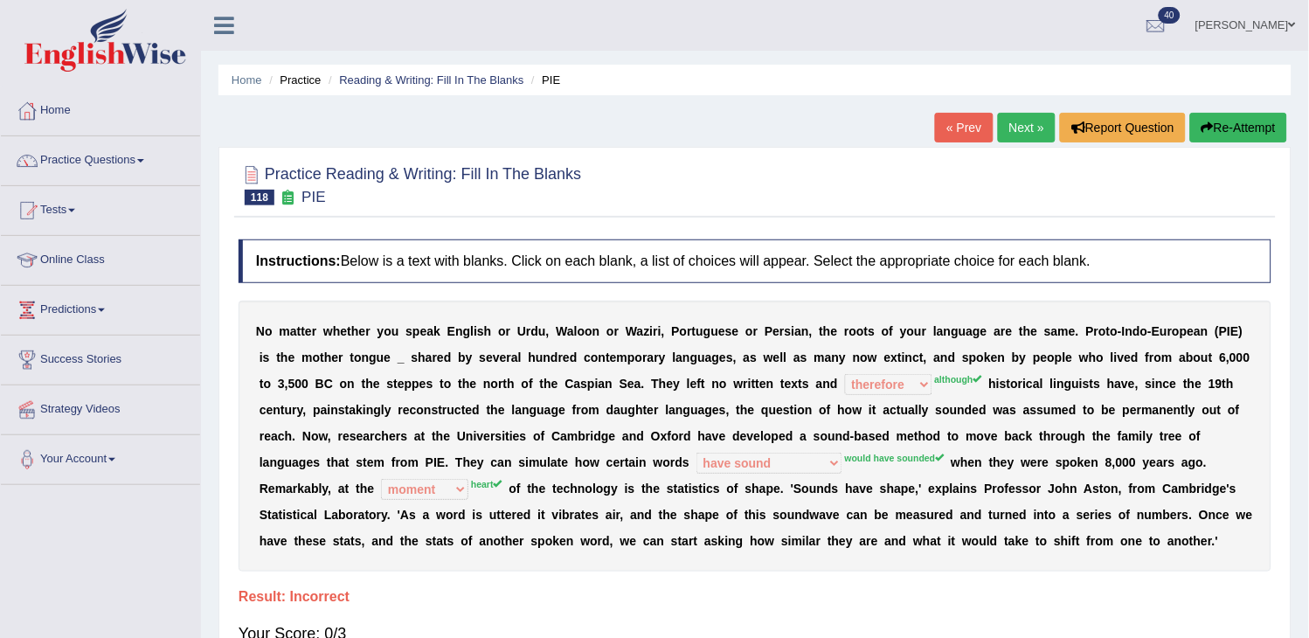
click at [1006, 125] on link "Next »" at bounding box center [1027, 128] width 58 height 30
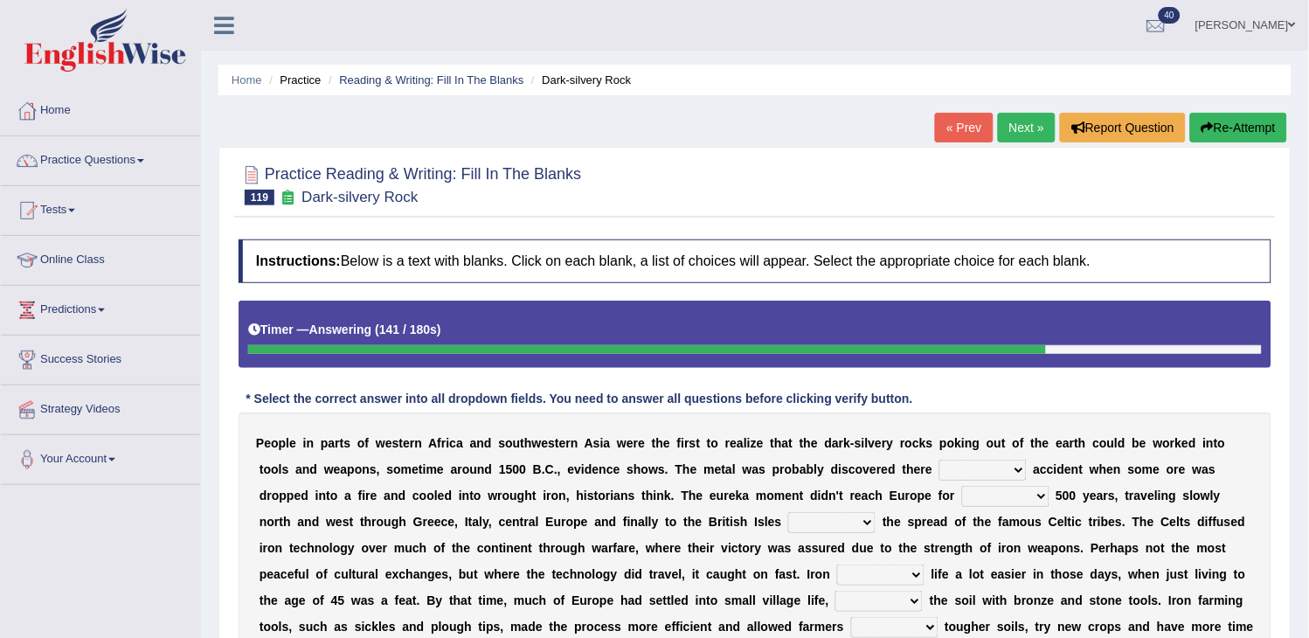
click at [1260, 125] on button "Re-Attempt" at bounding box center [1238, 128] width 97 height 30
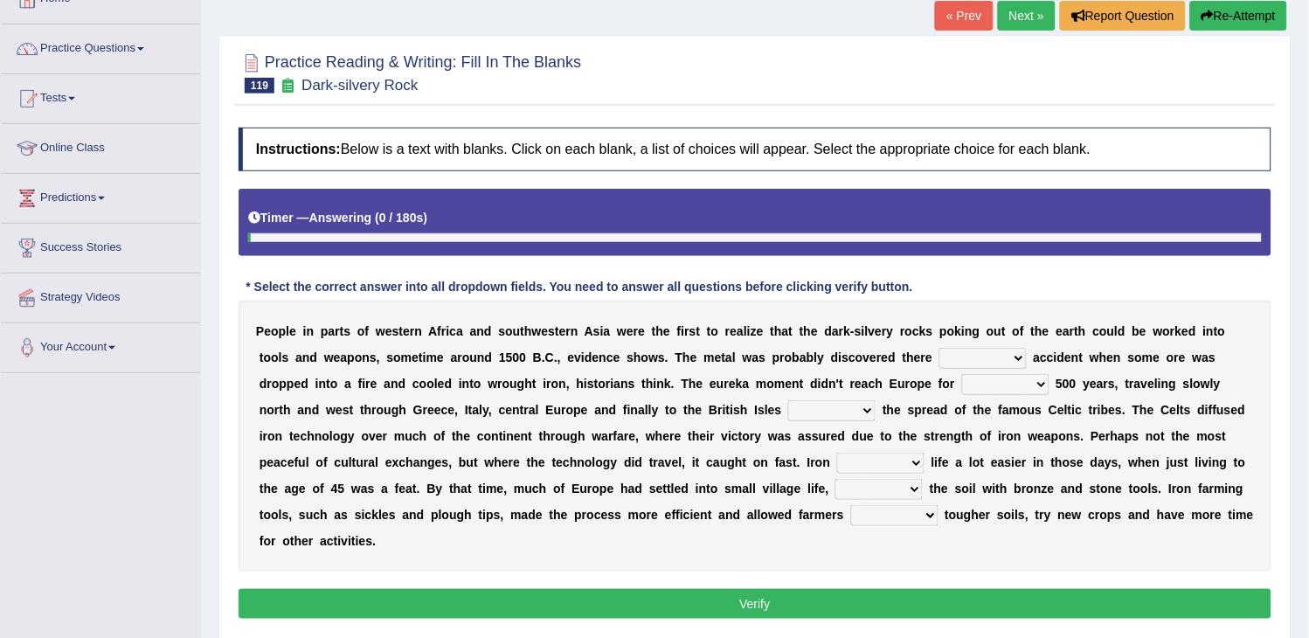
scroll to position [280, 0]
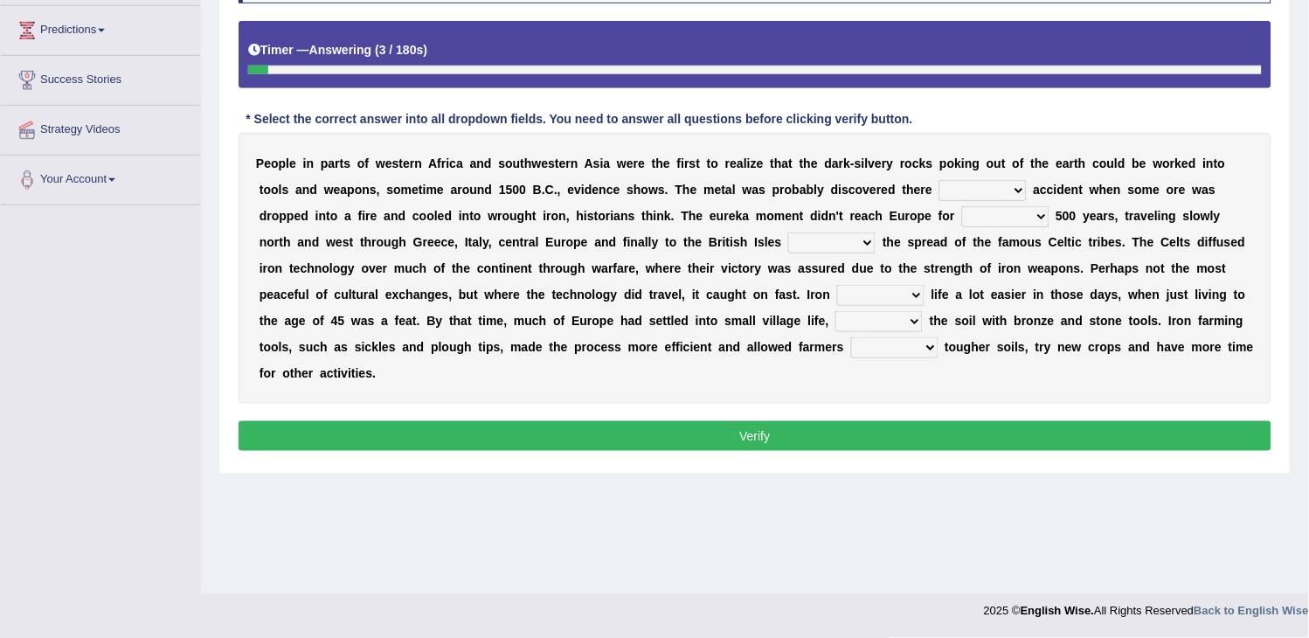
click at [997, 190] on select "at for in by" at bounding box center [982, 190] width 87 height 21
click at [939, 180] on select "at for in by" at bounding box center [982, 190] width 87 height 21
click at [997, 185] on select "at for in by" at bounding box center [982, 190] width 87 height 21
select select "by"
click at [939, 180] on select "at for in by" at bounding box center [982, 190] width 87 height 21
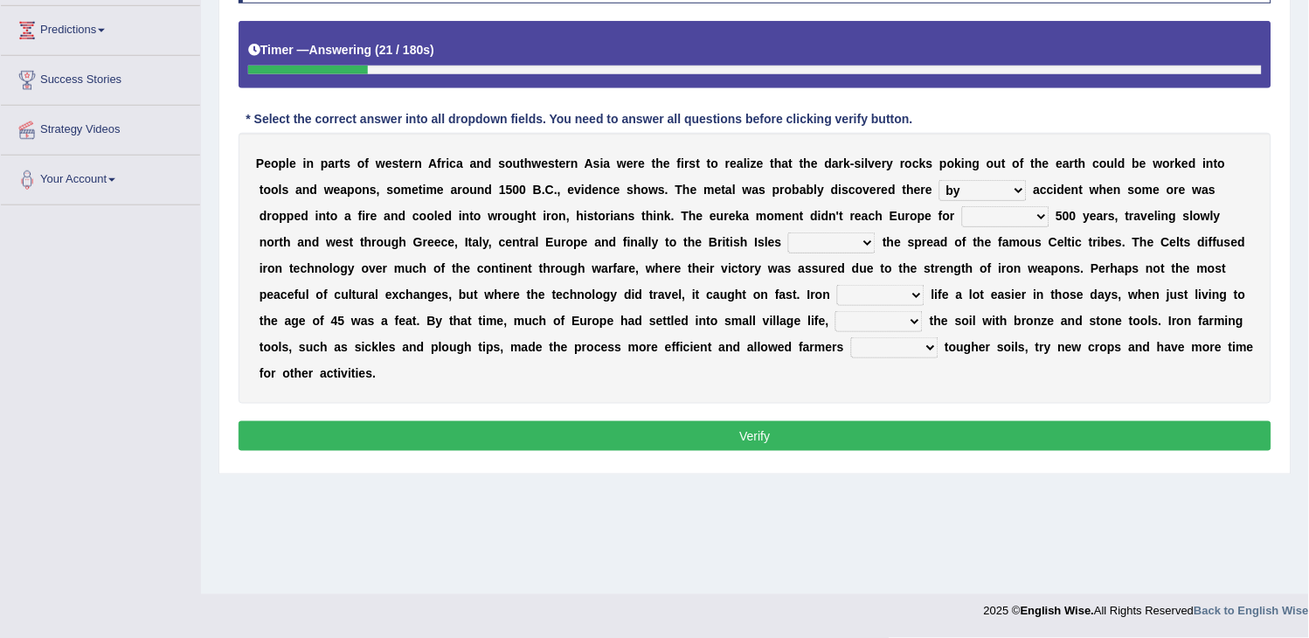
click at [999, 223] on select "few another further less" at bounding box center [1005, 216] width 87 height 21
select select "another"
click at [962, 206] on select "few another further less" at bounding box center [1005, 216] width 87 height 21
click at [843, 254] on div "P e o p l e i n p a r t s o f w e s t e r n A f r i c a a n d s o u t h w e s t…" at bounding box center [754, 268] width 1032 height 271
click at [848, 238] on select "along with without for" at bounding box center [831, 242] width 87 height 21
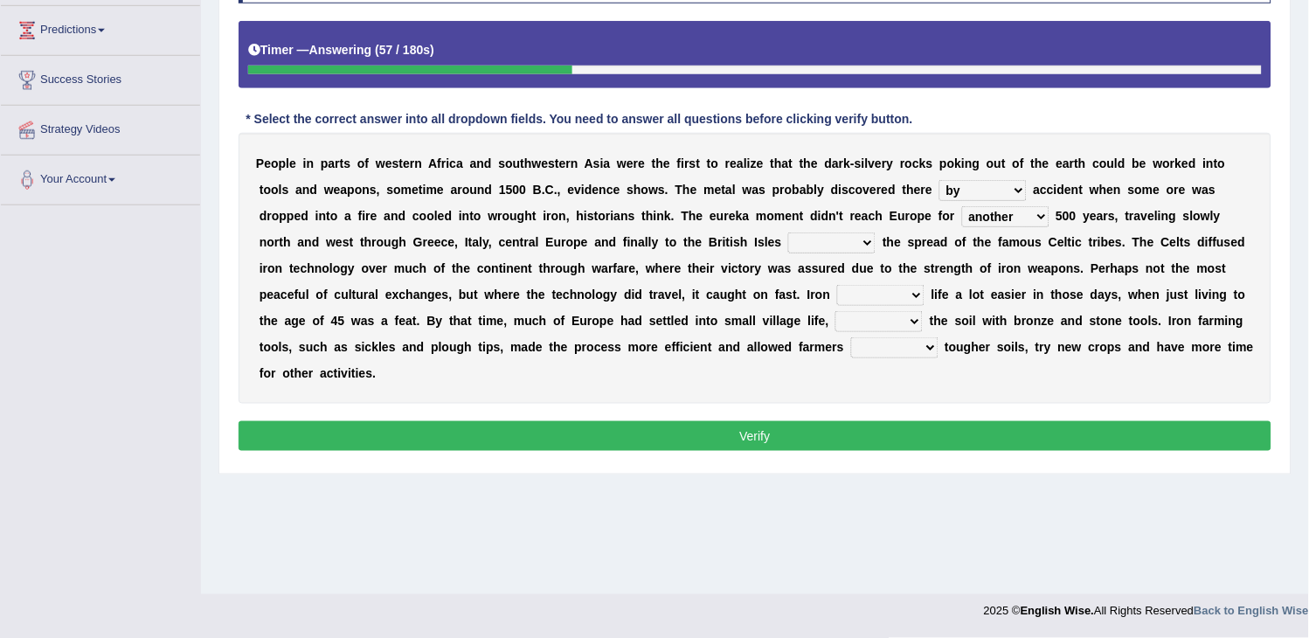
select select "along"
click at [788, 232] on select "along with without for" at bounding box center [831, 242] width 87 height 21
click at [886, 300] on select "caused made became begot" at bounding box center [880, 295] width 87 height 21
select select "caused"
click at [837, 285] on select "caused made became begot" at bounding box center [880, 295] width 87 height 21
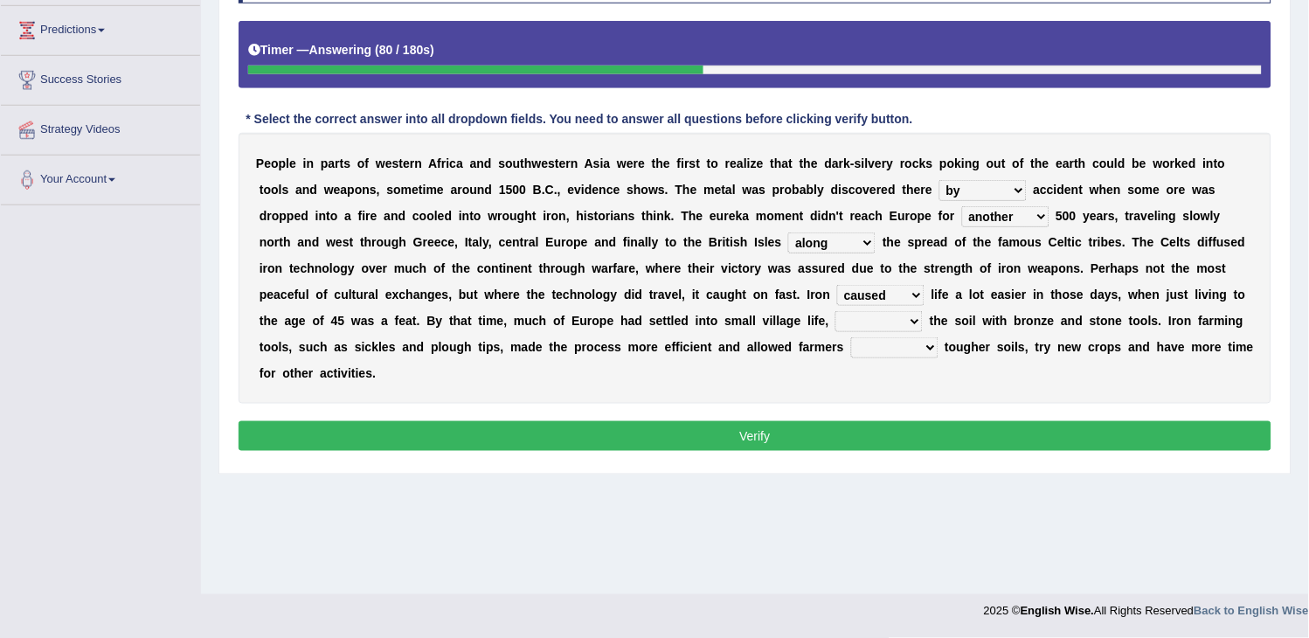
click at [893, 321] on select "having toiling burdening treading" at bounding box center [878, 321] width 87 height 21
click at [895, 299] on select "caused made became begot" at bounding box center [880, 295] width 87 height 21
click at [901, 297] on select "caused made became begot" at bounding box center [880, 295] width 87 height 21
click at [877, 321] on select "having toiling burdening treading" at bounding box center [878, 321] width 87 height 21
select select "treading"
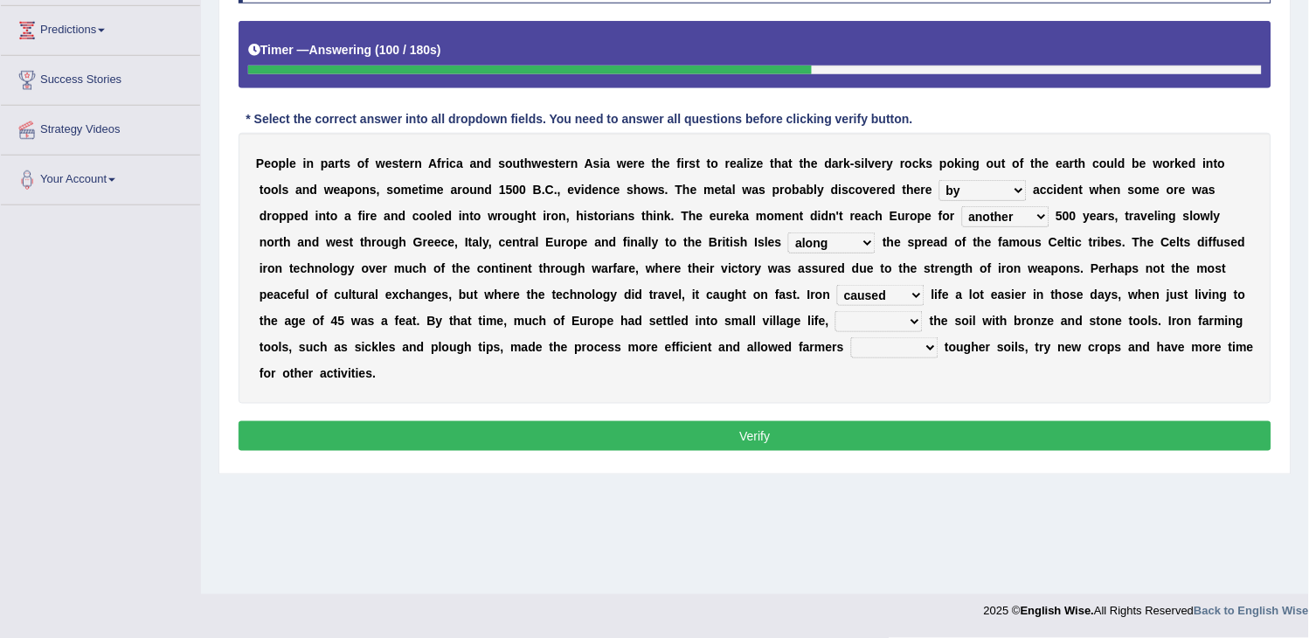
click at [836, 311] on select "having toiling burdening treading" at bounding box center [878, 321] width 87 height 21
click at [876, 397] on div "P e o p l e i n p a r t s o f w e s t e r n A f r i c a a n d s o u t h w e s t…" at bounding box center [754, 268] width 1032 height 271
click at [880, 345] on select "exploit to exploit exploits exploited" at bounding box center [894, 347] width 87 height 21
select select "exploit"
click at [851, 337] on select "exploit to exploit exploits exploited" at bounding box center [894, 347] width 87 height 21
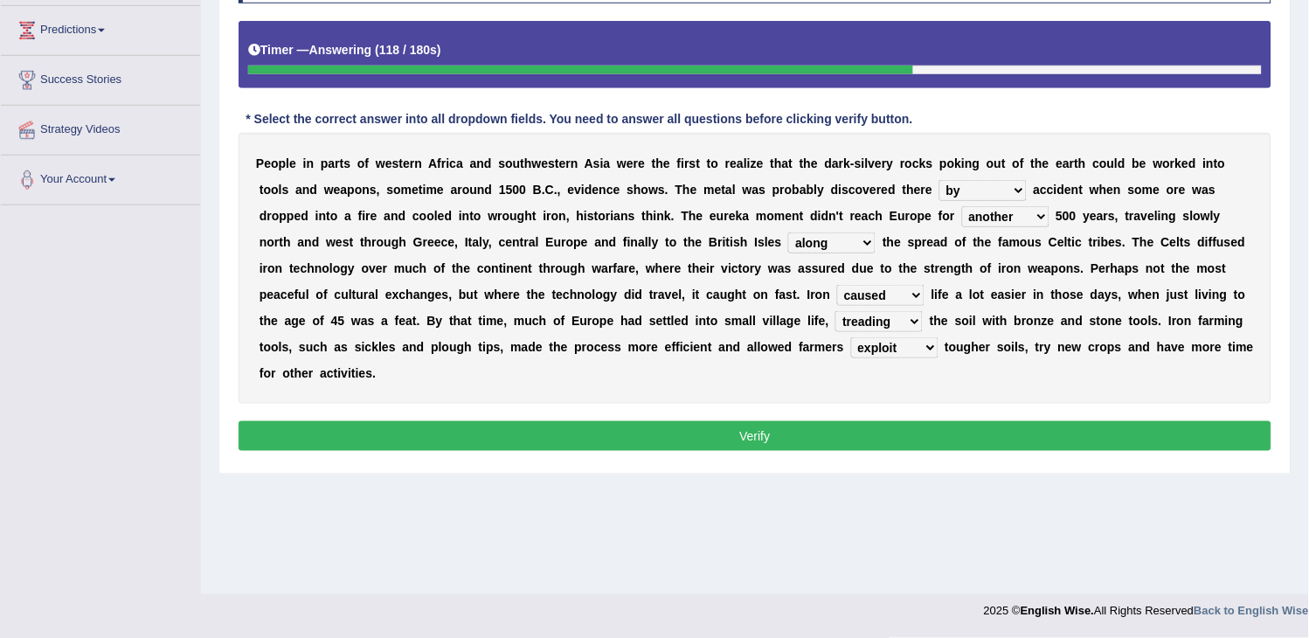
click at [875, 435] on button "Verify" at bounding box center [754, 436] width 1032 height 30
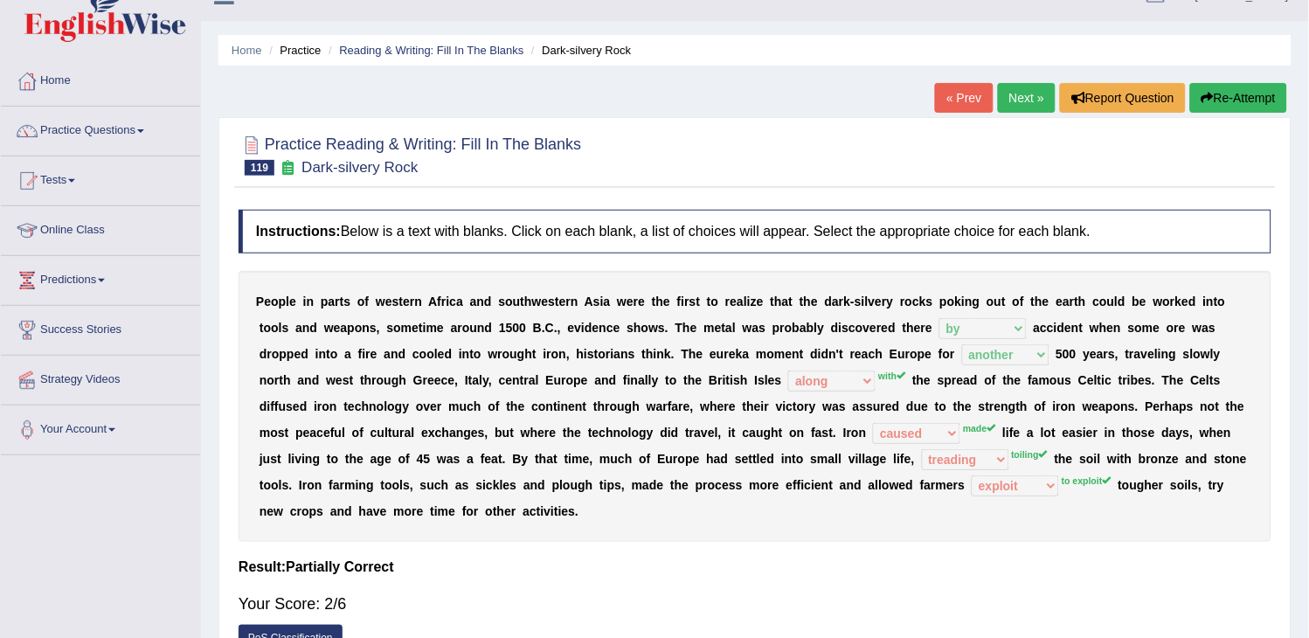
scroll to position [0, 0]
